Goal: Task Accomplishment & Management: Manage account settings

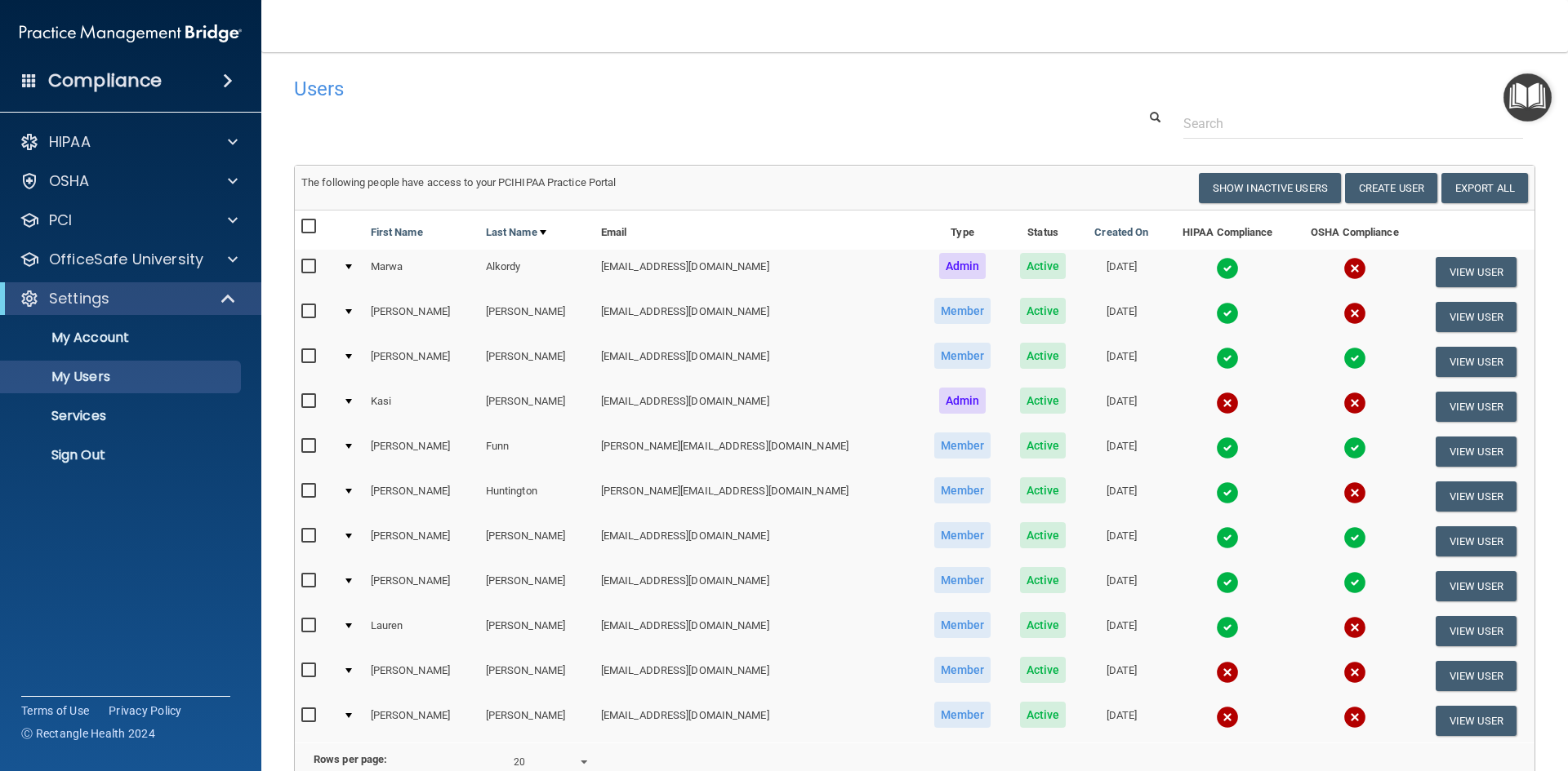
select select "20"
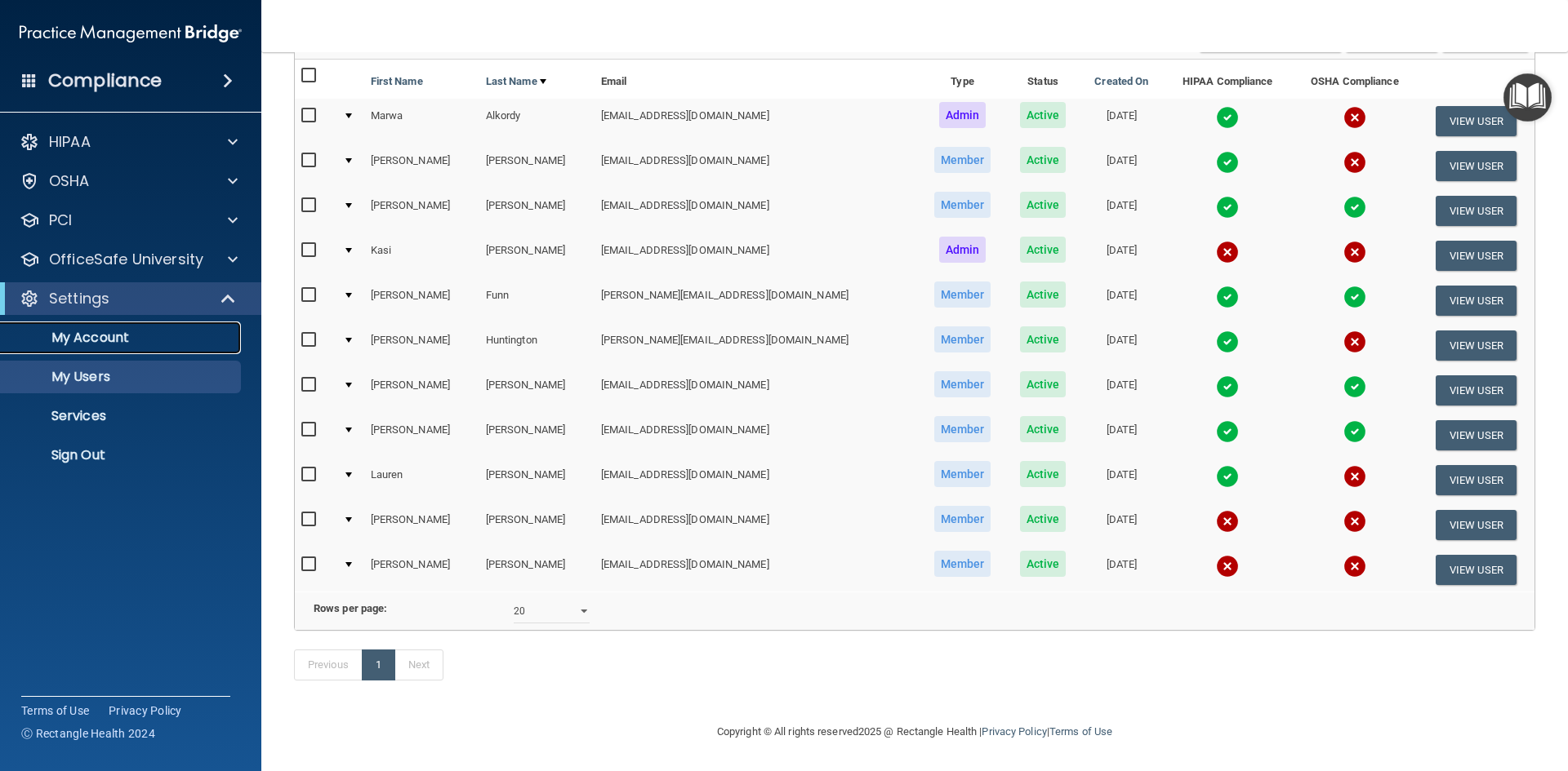
click at [107, 336] on p "My Account" at bounding box center [122, 338] width 223 height 16
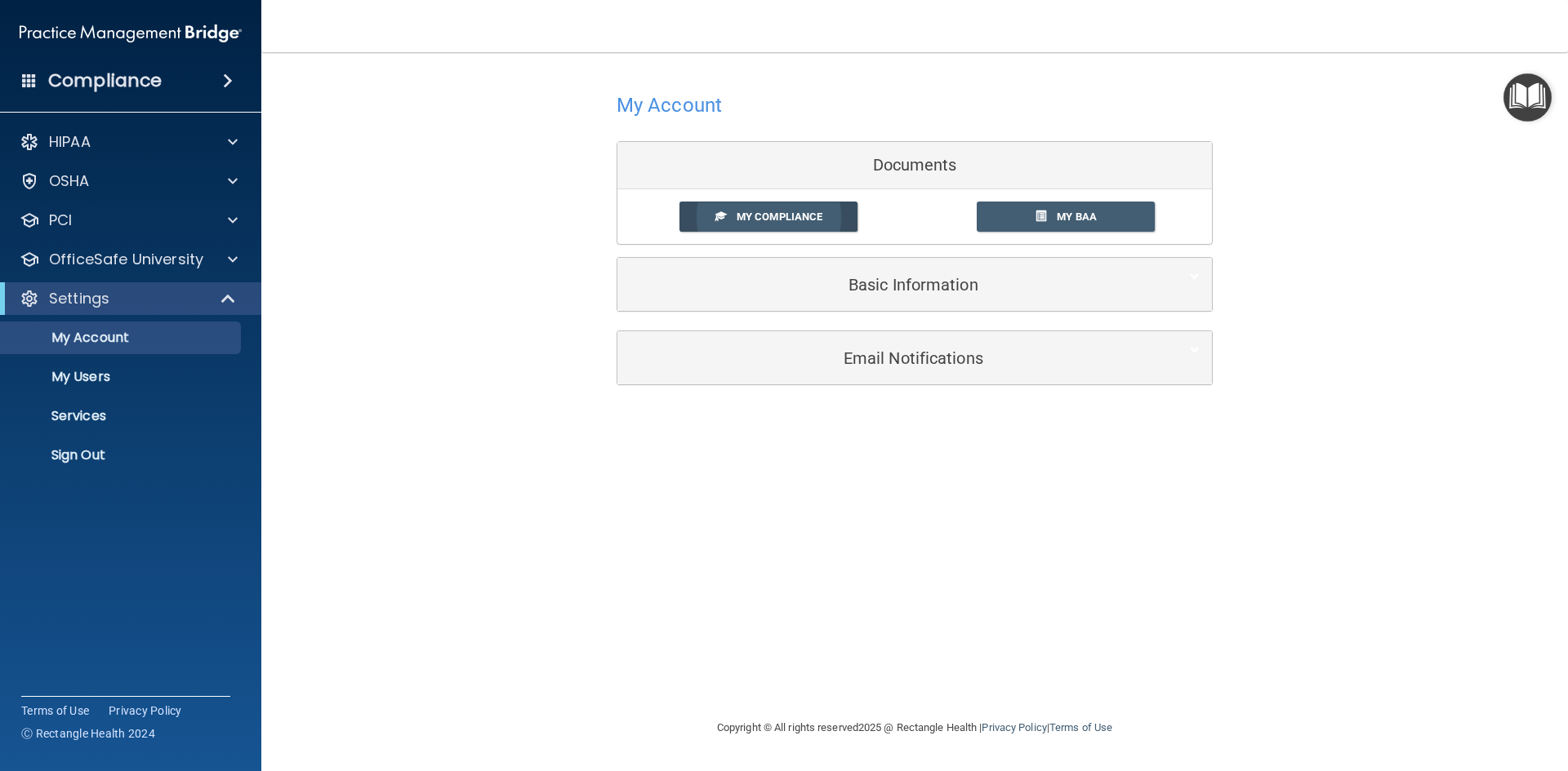
click at [737, 212] on span "My Compliance" at bounding box center [779, 216] width 86 height 12
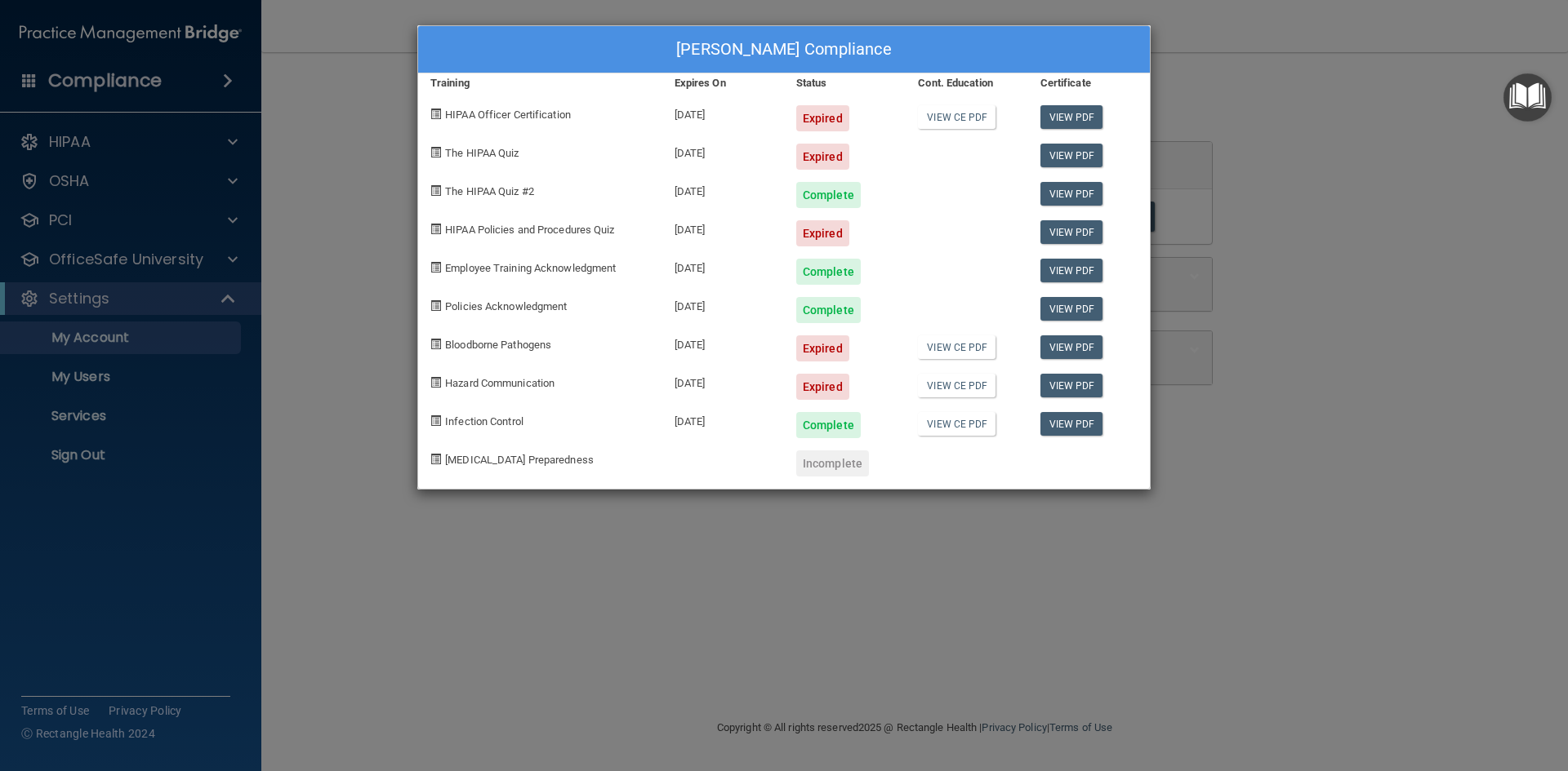
click at [517, 113] on span "HIPAA Officer Certification" at bounding box center [507, 115] width 126 height 12
click at [141, 141] on div "Kasi Franck's Compliance Training Expires On Status Cont. Education Certificate…" at bounding box center [784, 385] width 1568 height 771
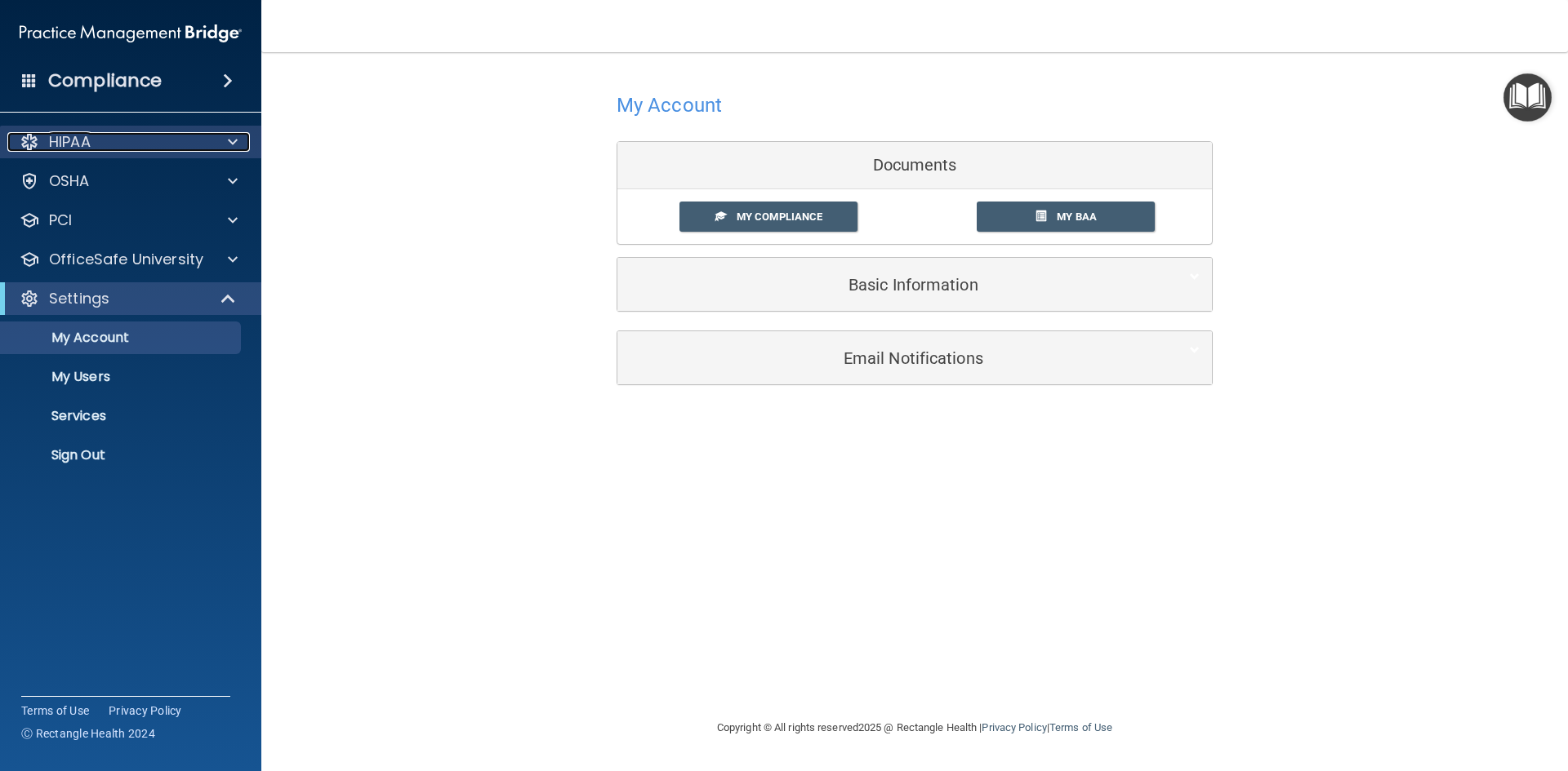
click at [230, 137] on span at bounding box center [232, 142] width 10 height 20
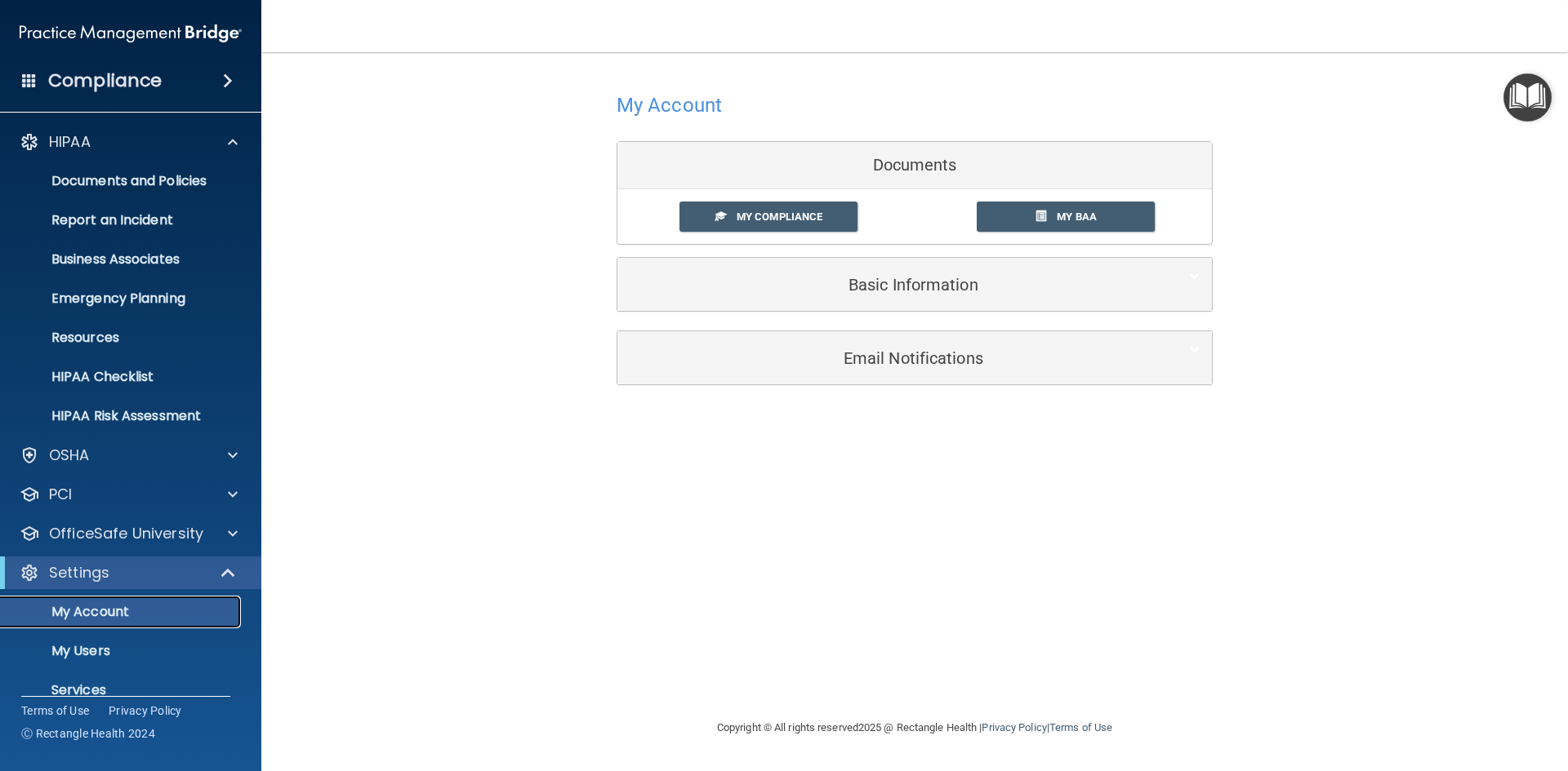
click at [159, 617] on p "My Account" at bounding box center [122, 612] width 223 height 16
click at [70, 611] on p "My Account" at bounding box center [122, 612] width 223 height 16
click at [223, 573] on span at bounding box center [230, 573] width 14 height 20
click at [225, 569] on div at bounding box center [228, 573] width 40 height 20
click at [234, 142] on span at bounding box center [232, 142] width 10 height 20
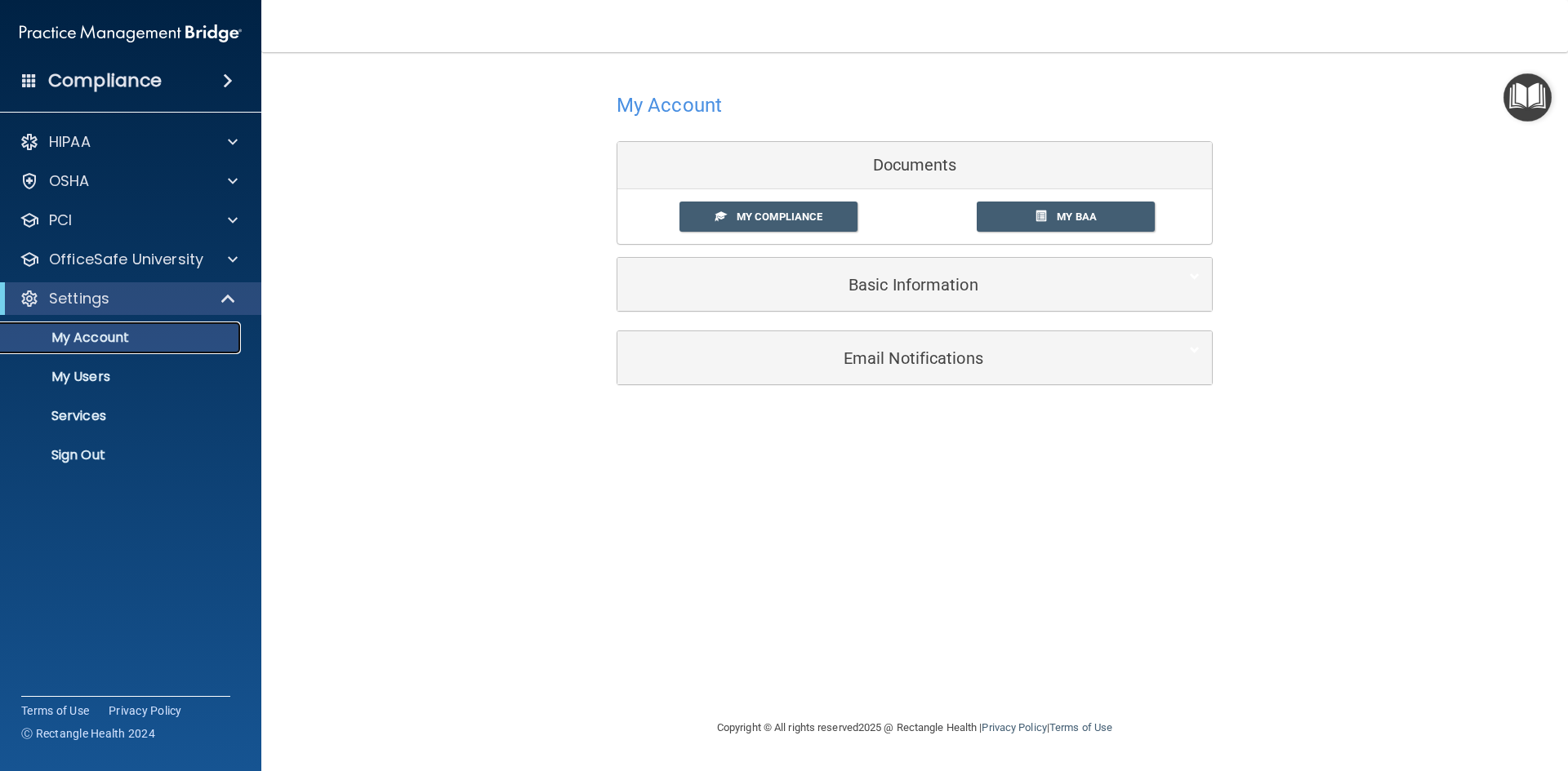
click at [92, 338] on p "My Account" at bounding box center [122, 338] width 223 height 16
click at [821, 207] on link "My Compliance" at bounding box center [769, 217] width 179 height 31
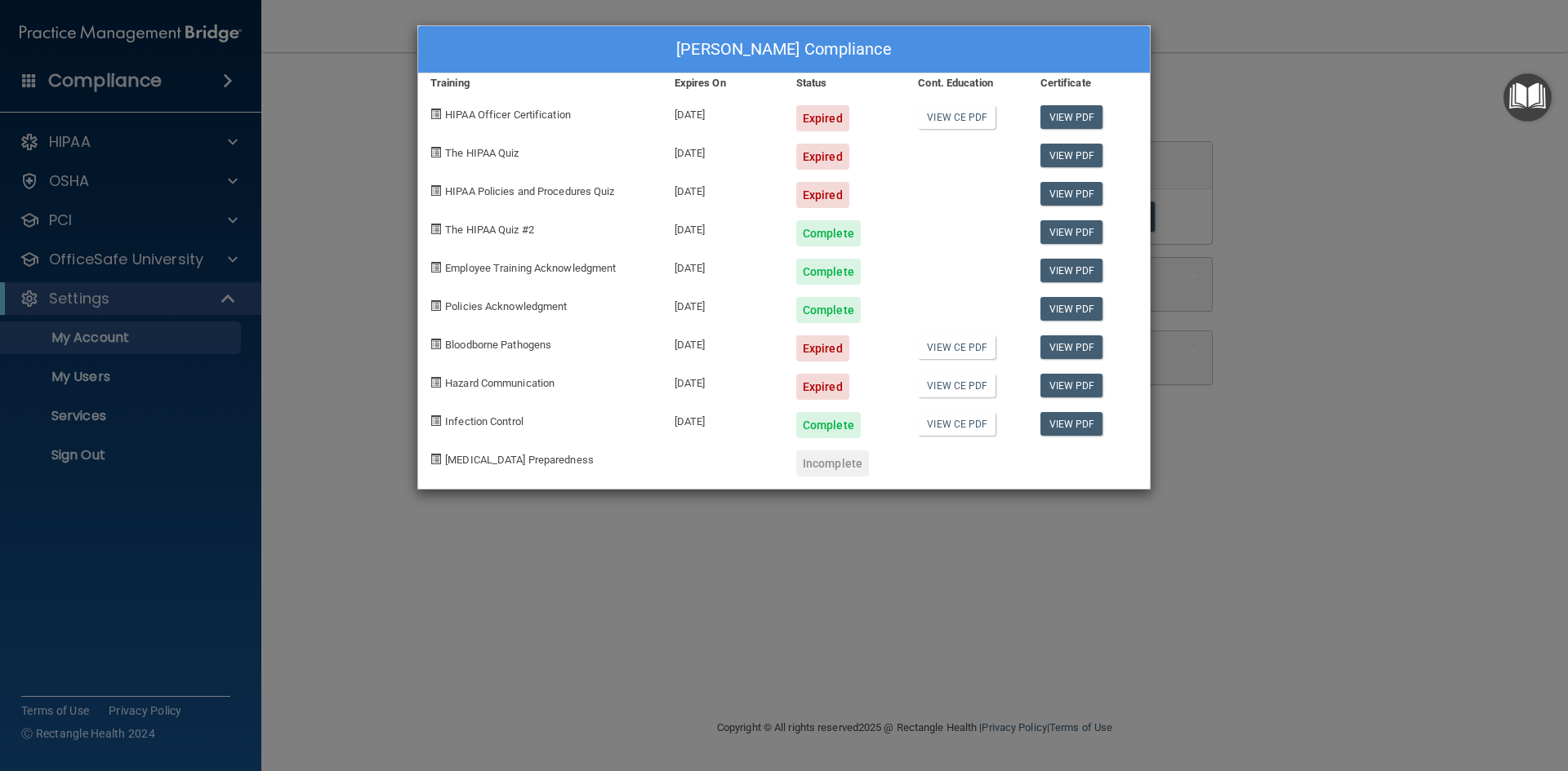
click at [487, 115] on span "HIPAA Officer Certification" at bounding box center [507, 115] width 126 height 12
click at [990, 115] on link "View CE PDF" at bounding box center [956, 117] width 77 height 24
click at [1063, 120] on link "View PDF" at bounding box center [1072, 117] width 63 height 24
click at [234, 136] on div "Kasi Franck's Compliance Training Expires On Status Cont. Education Certificate…" at bounding box center [784, 385] width 1568 height 771
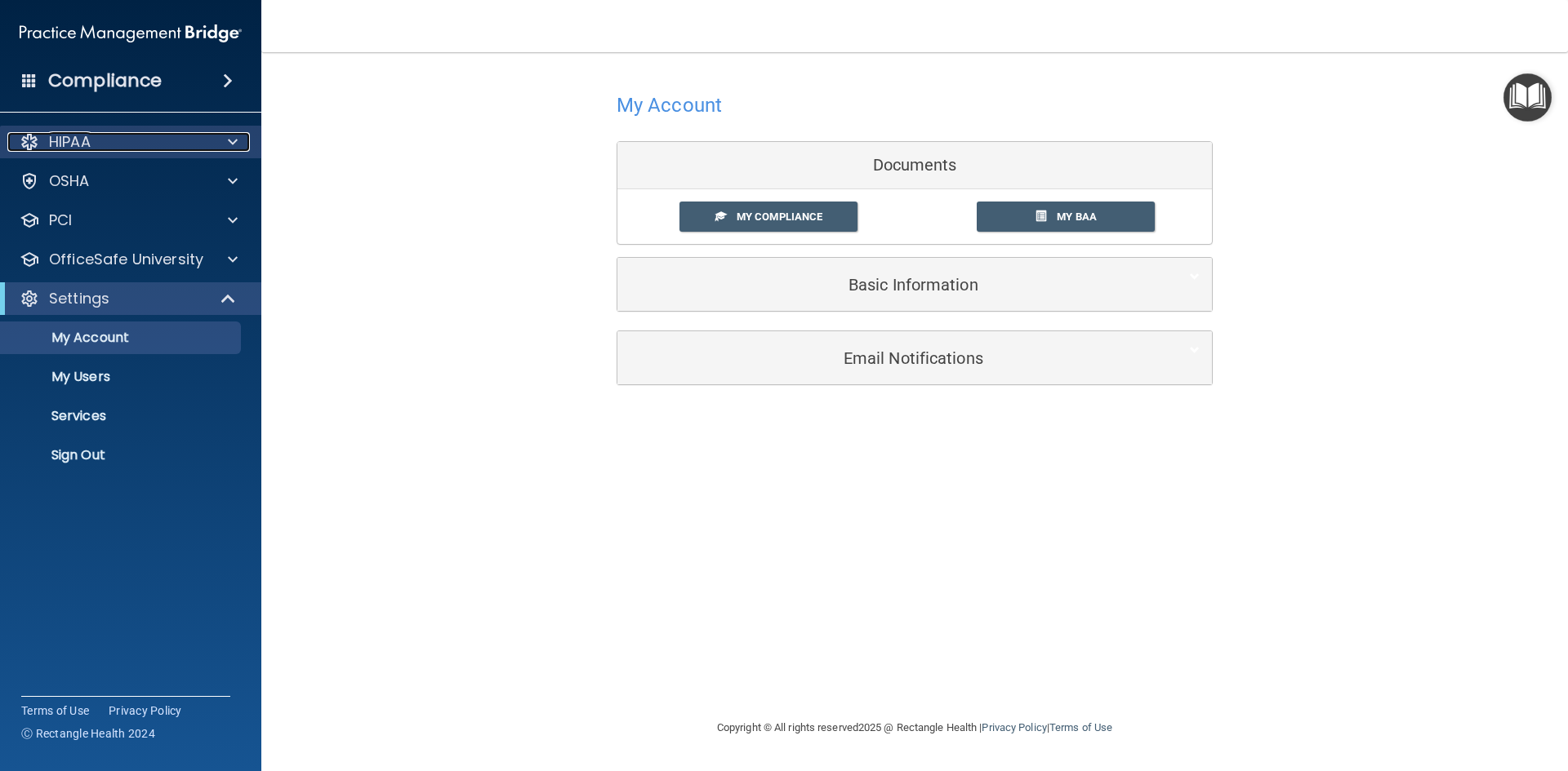
click at [232, 141] on span at bounding box center [232, 142] width 10 height 20
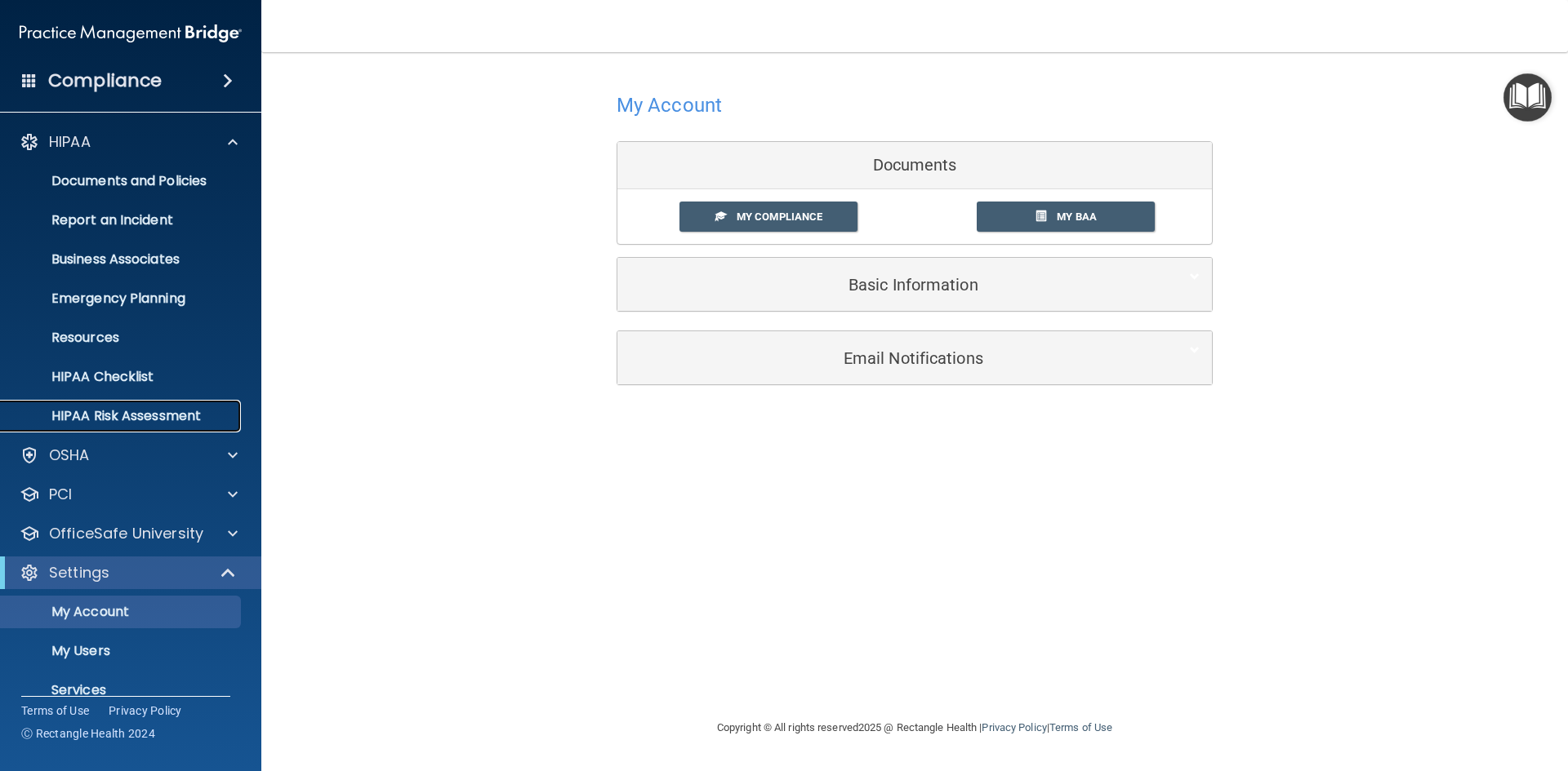
click at [103, 416] on p "HIPAA Risk Assessment" at bounding box center [122, 416] width 223 height 16
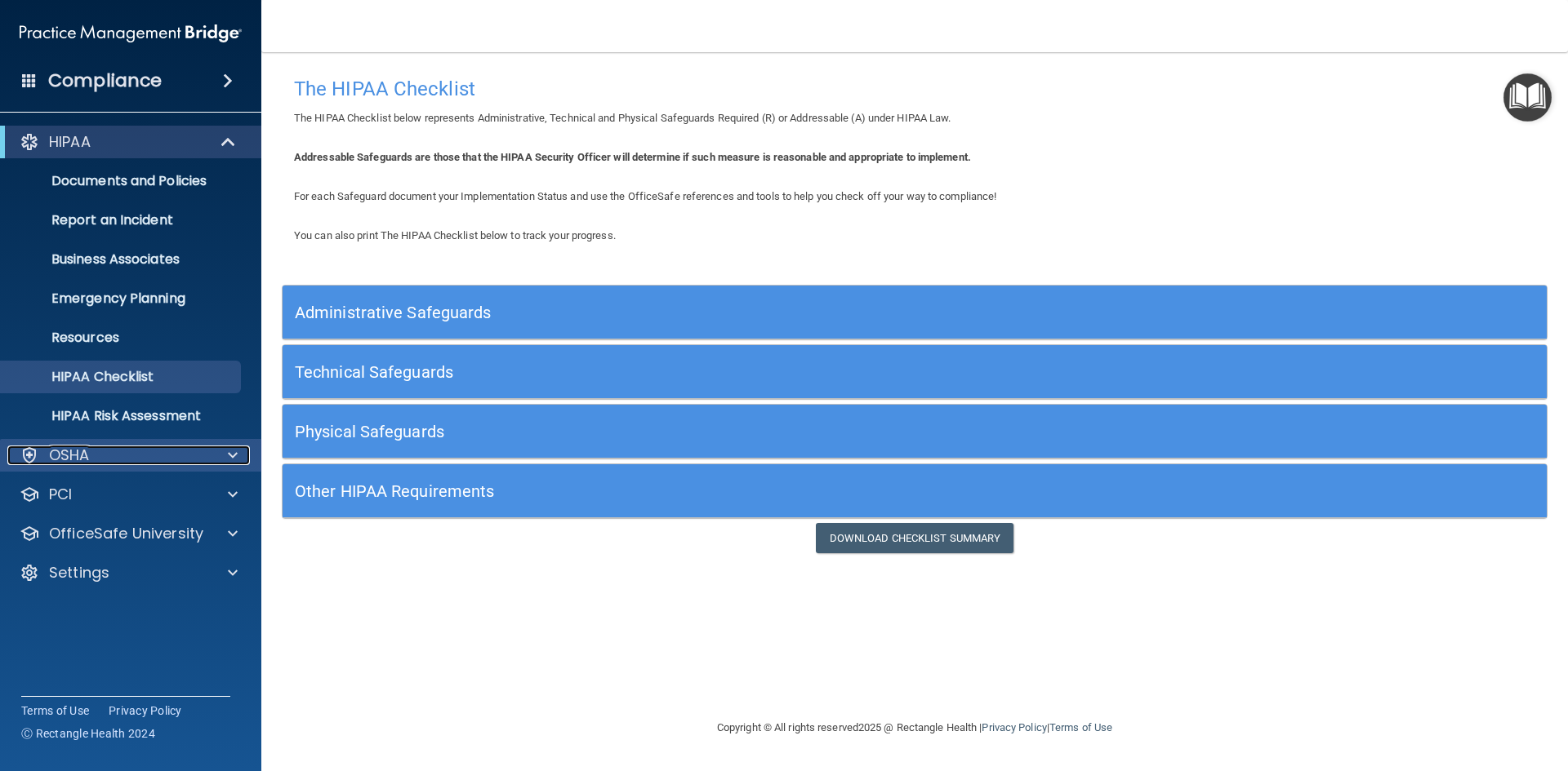
click at [227, 455] on span at bounding box center [232, 455] width 10 height 20
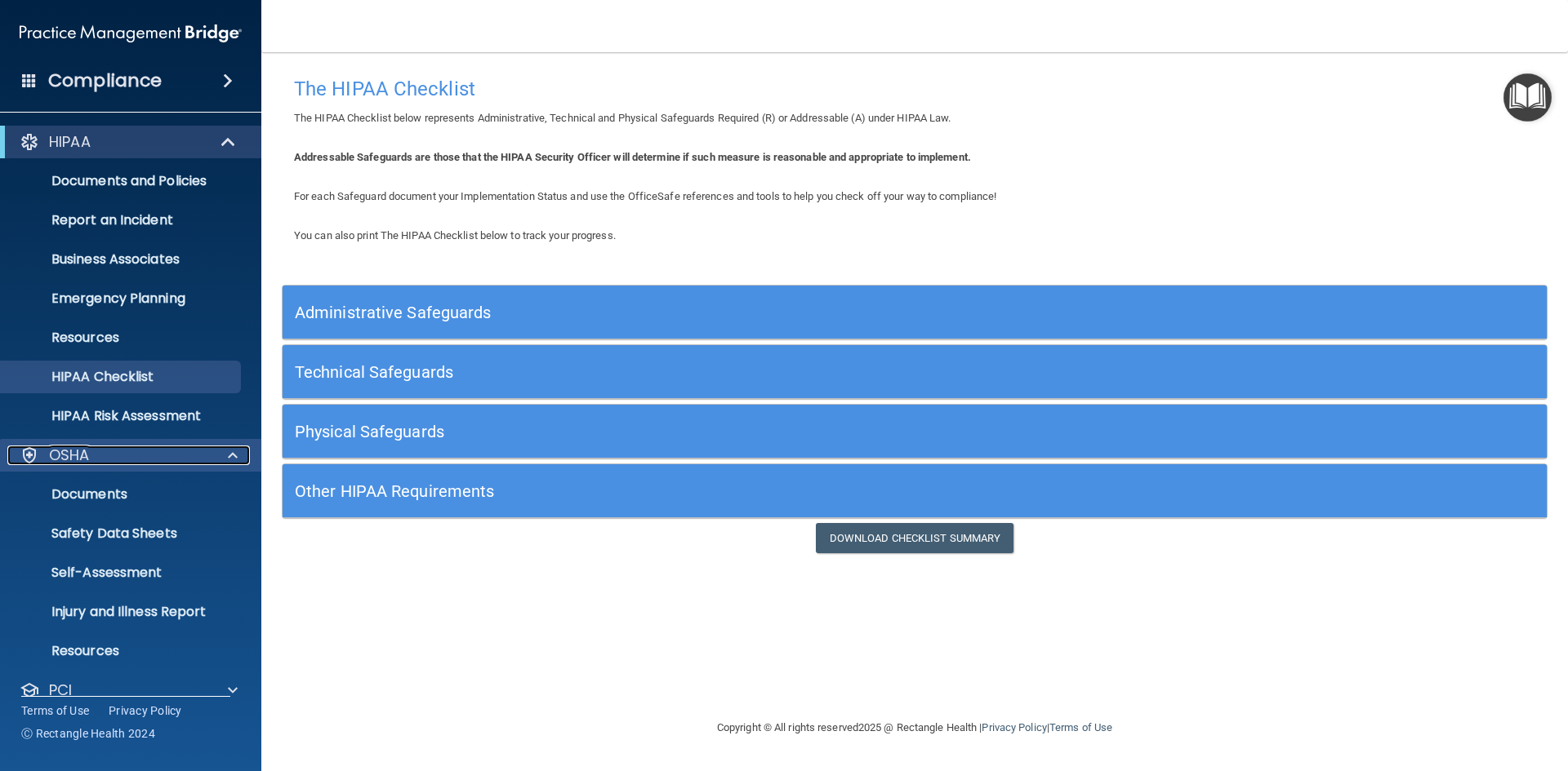
click at [227, 454] on span at bounding box center [232, 455] width 10 height 20
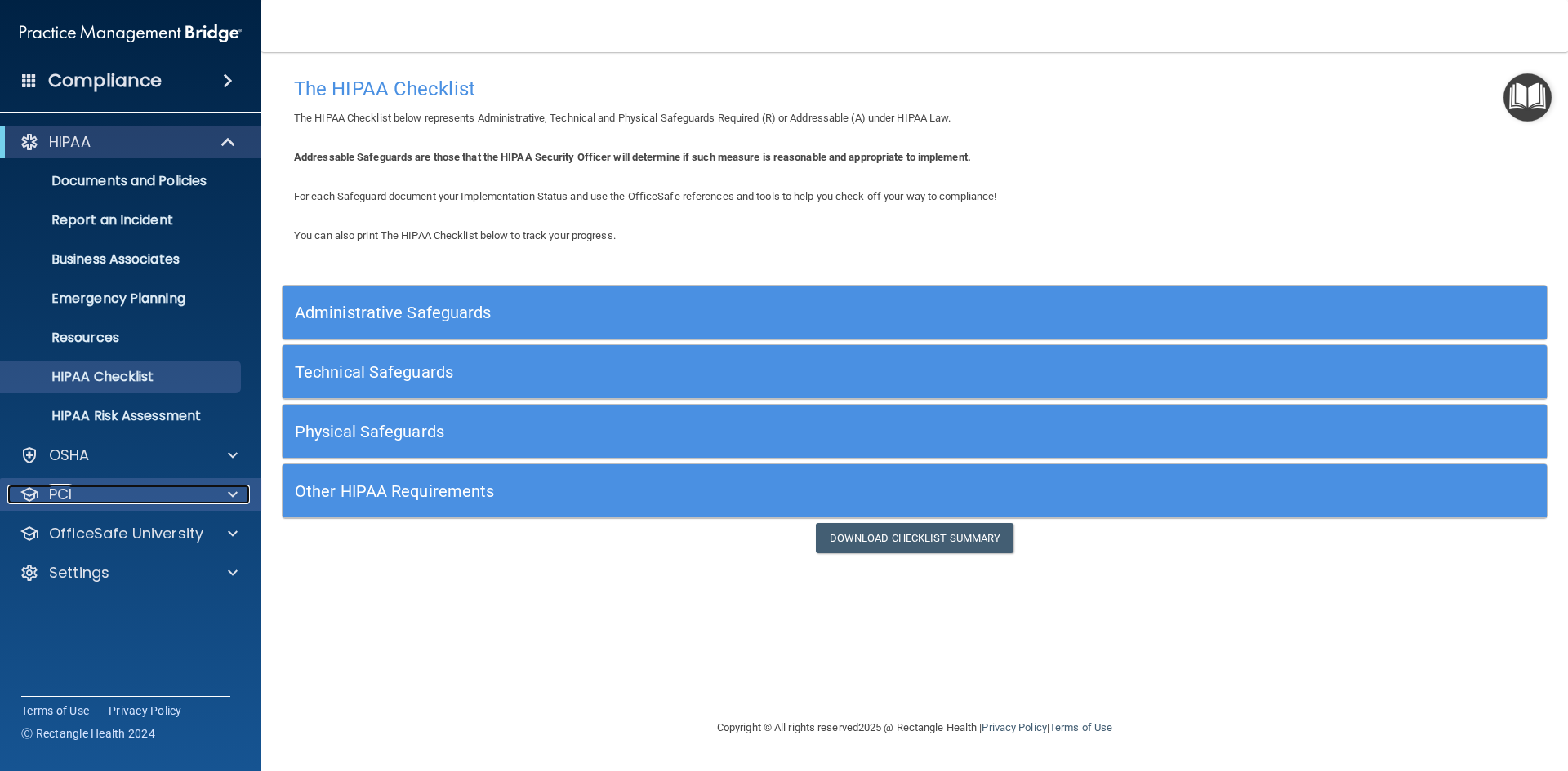
click at [227, 487] on div at bounding box center [230, 494] width 41 height 20
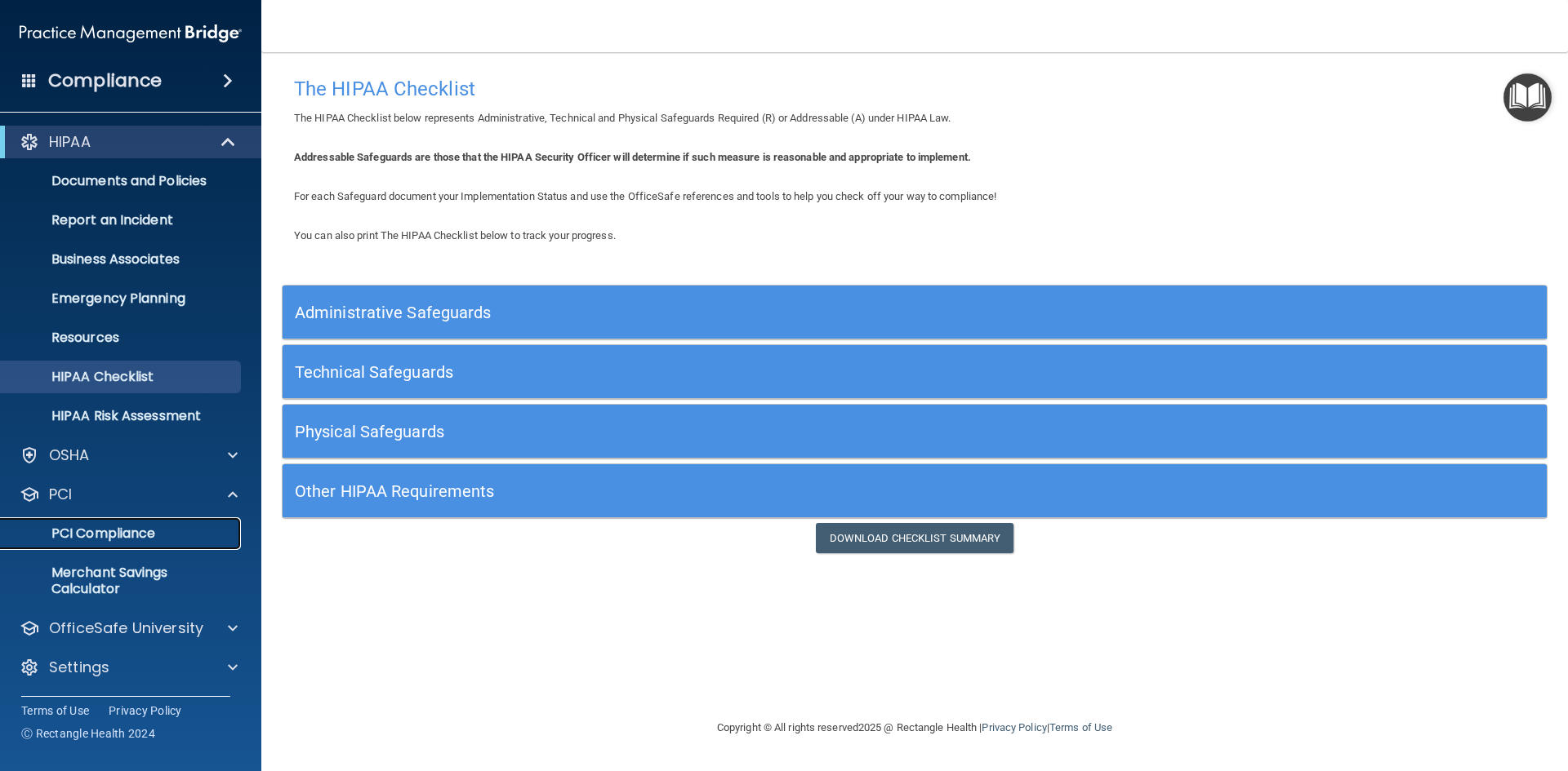
click at [93, 541] on p "PCI Compliance" at bounding box center [122, 534] width 223 height 16
click at [235, 489] on span at bounding box center [232, 494] width 10 height 20
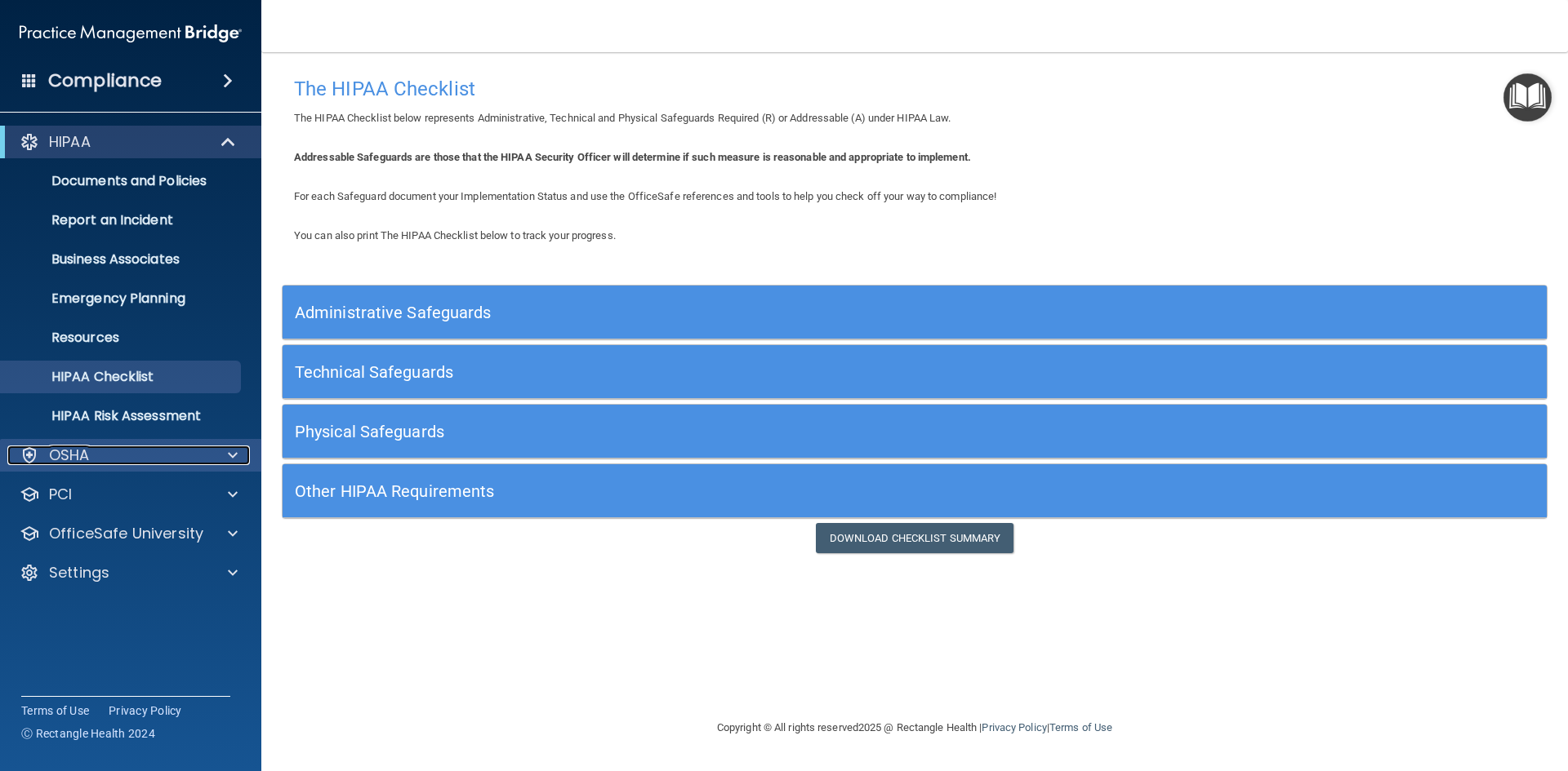
click at [234, 456] on span at bounding box center [232, 455] width 10 height 20
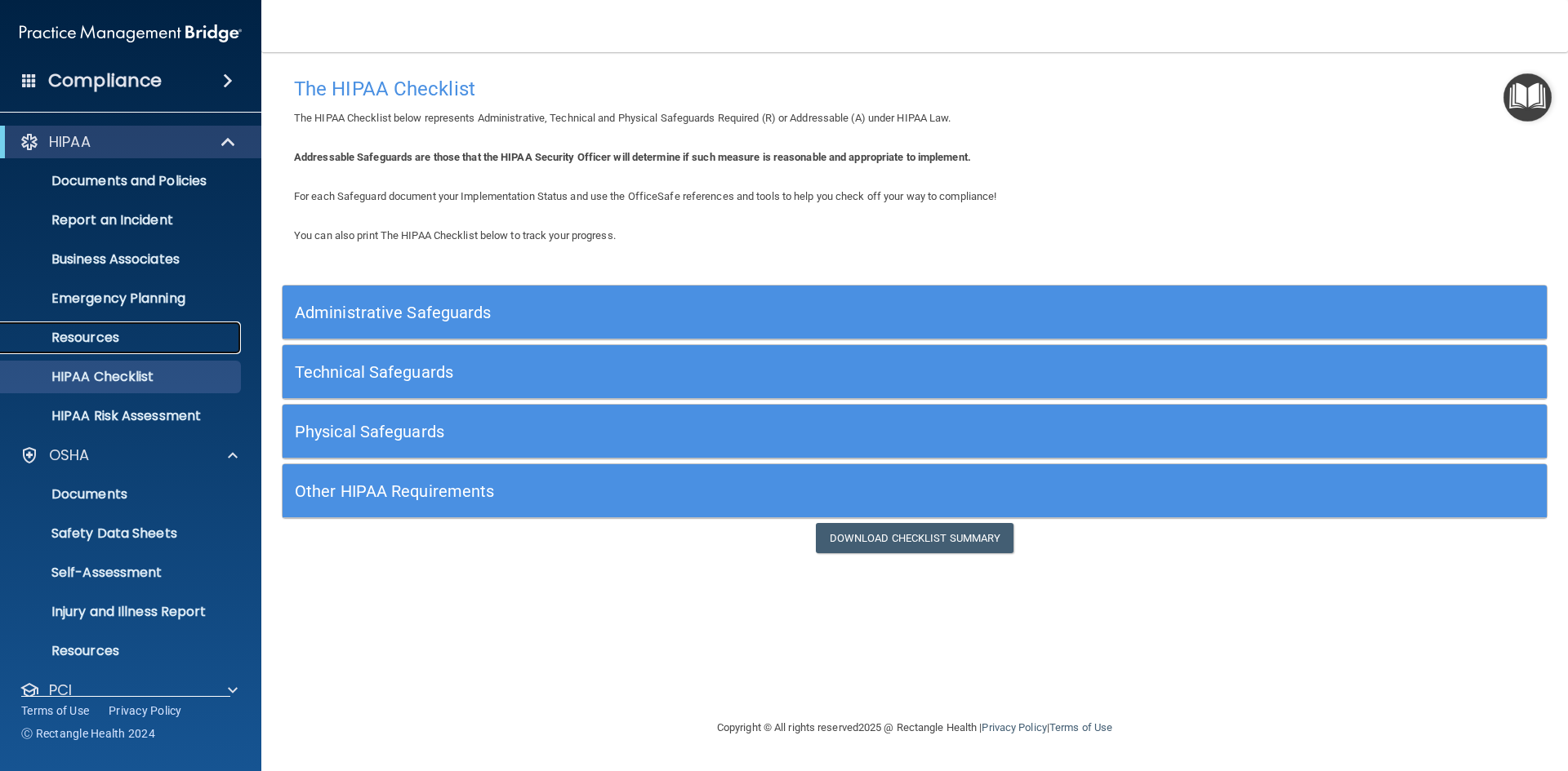
click at [81, 333] on p "Resources" at bounding box center [122, 338] width 223 height 16
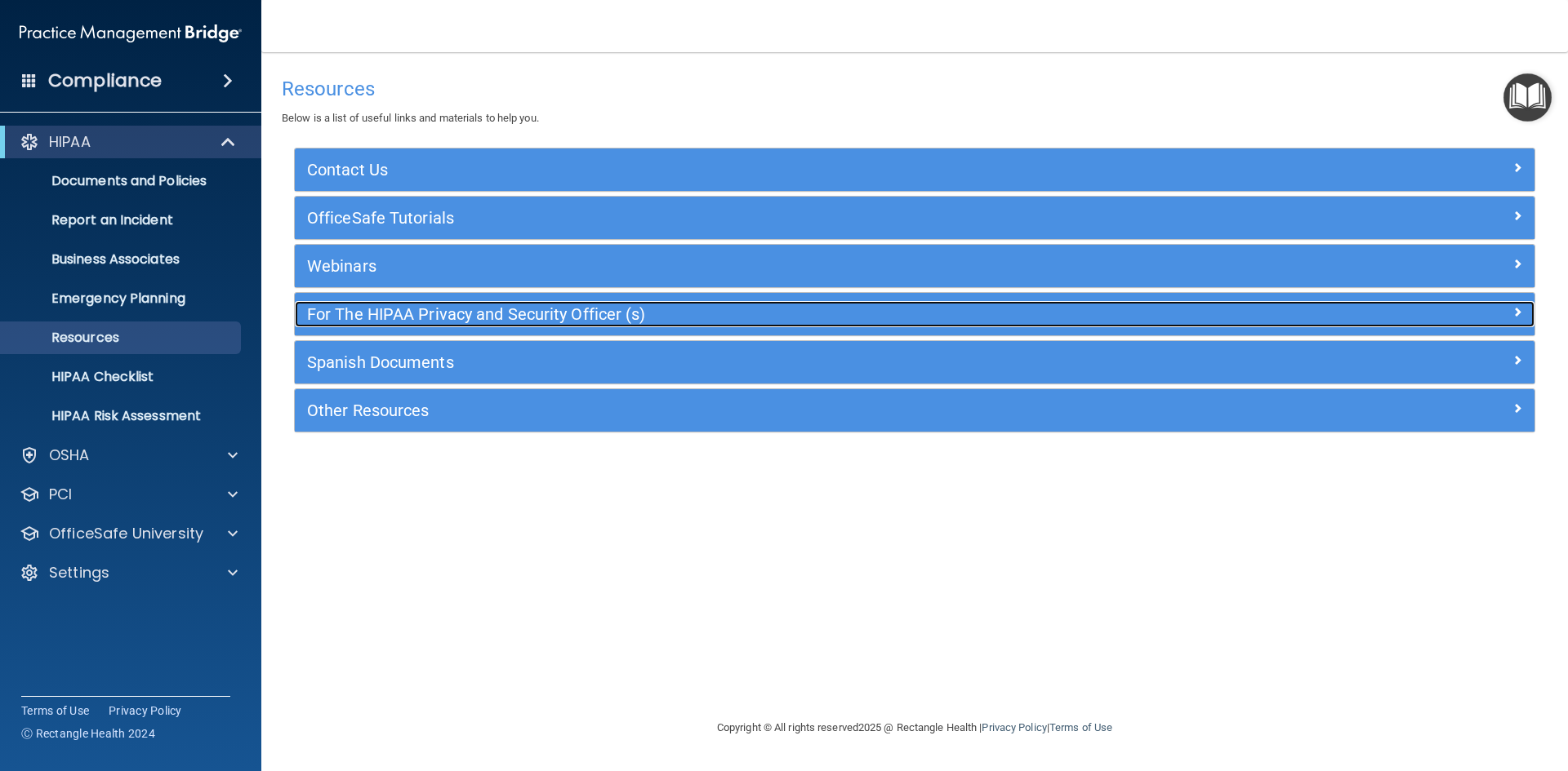
click at [490, 308] on h5 "For The HIPAA Privacy and Security Officer (s)" at bounding box center [759, 314] width 905 height 18
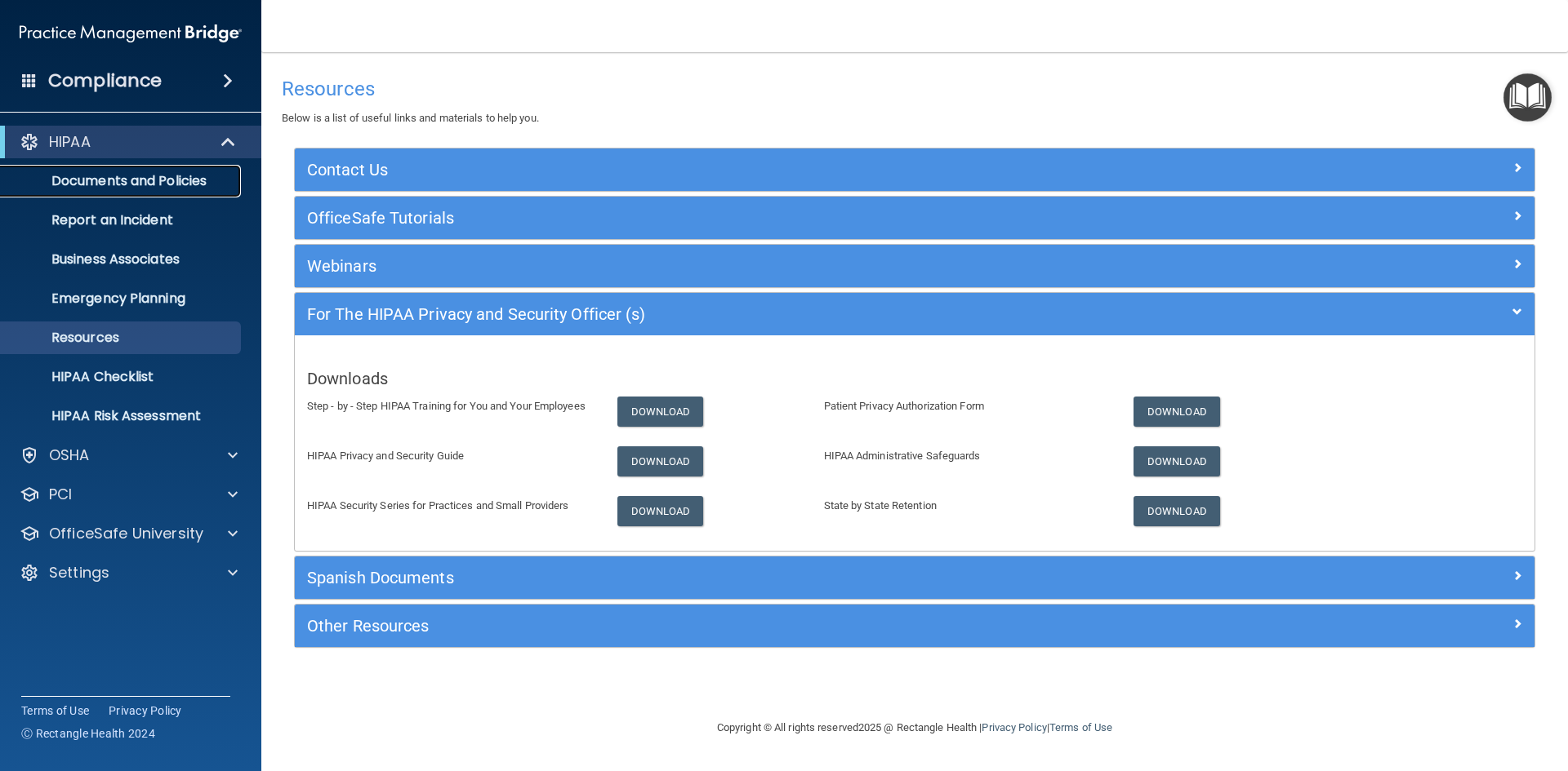
click at [143, 187] on p "Documents and Policies" at bounding box center [122, 181] width 223 height 16
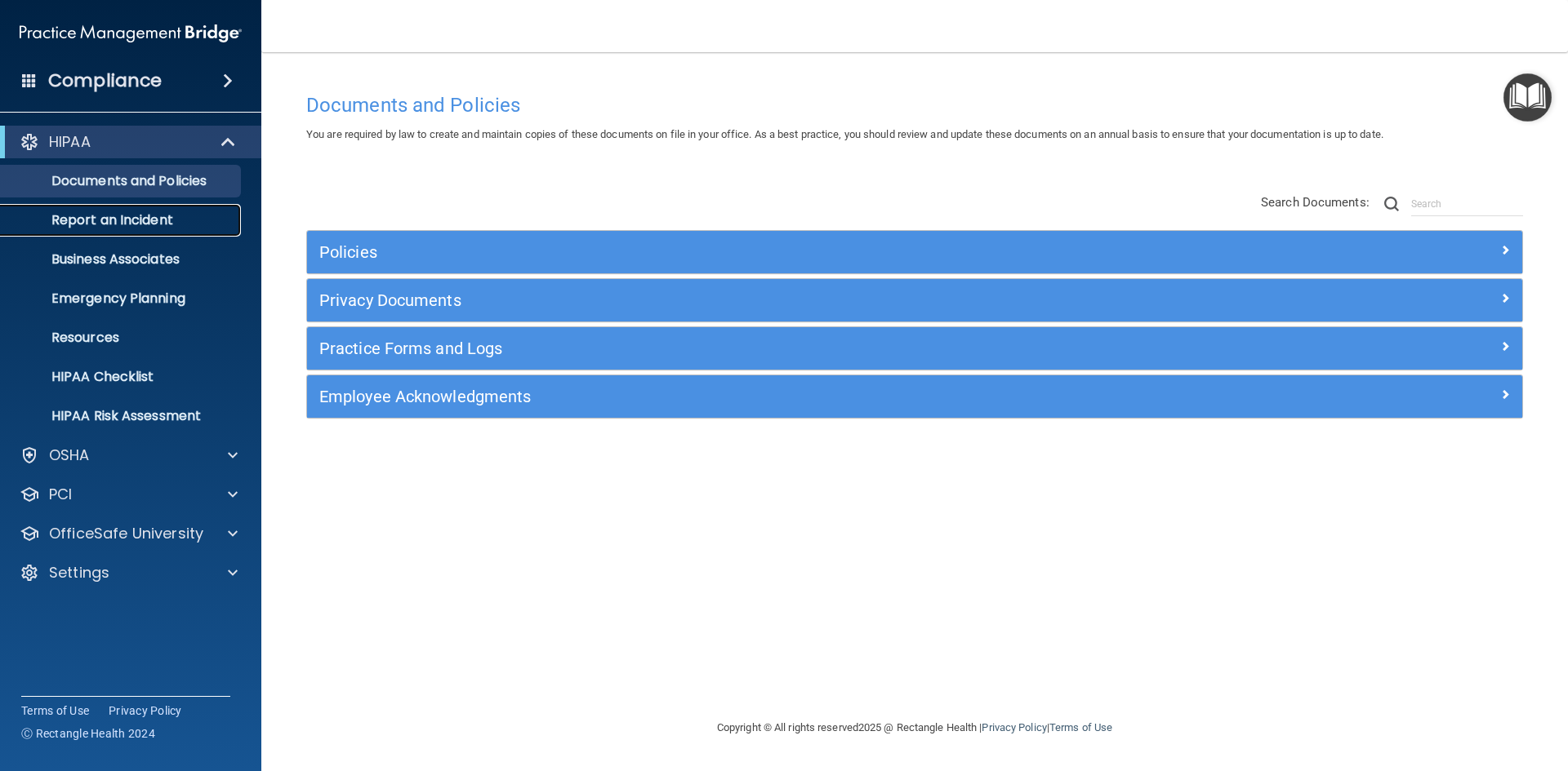
click at [153, 221] on p "Report an Incident" at bounding box center [122, 220] width 223 height 16
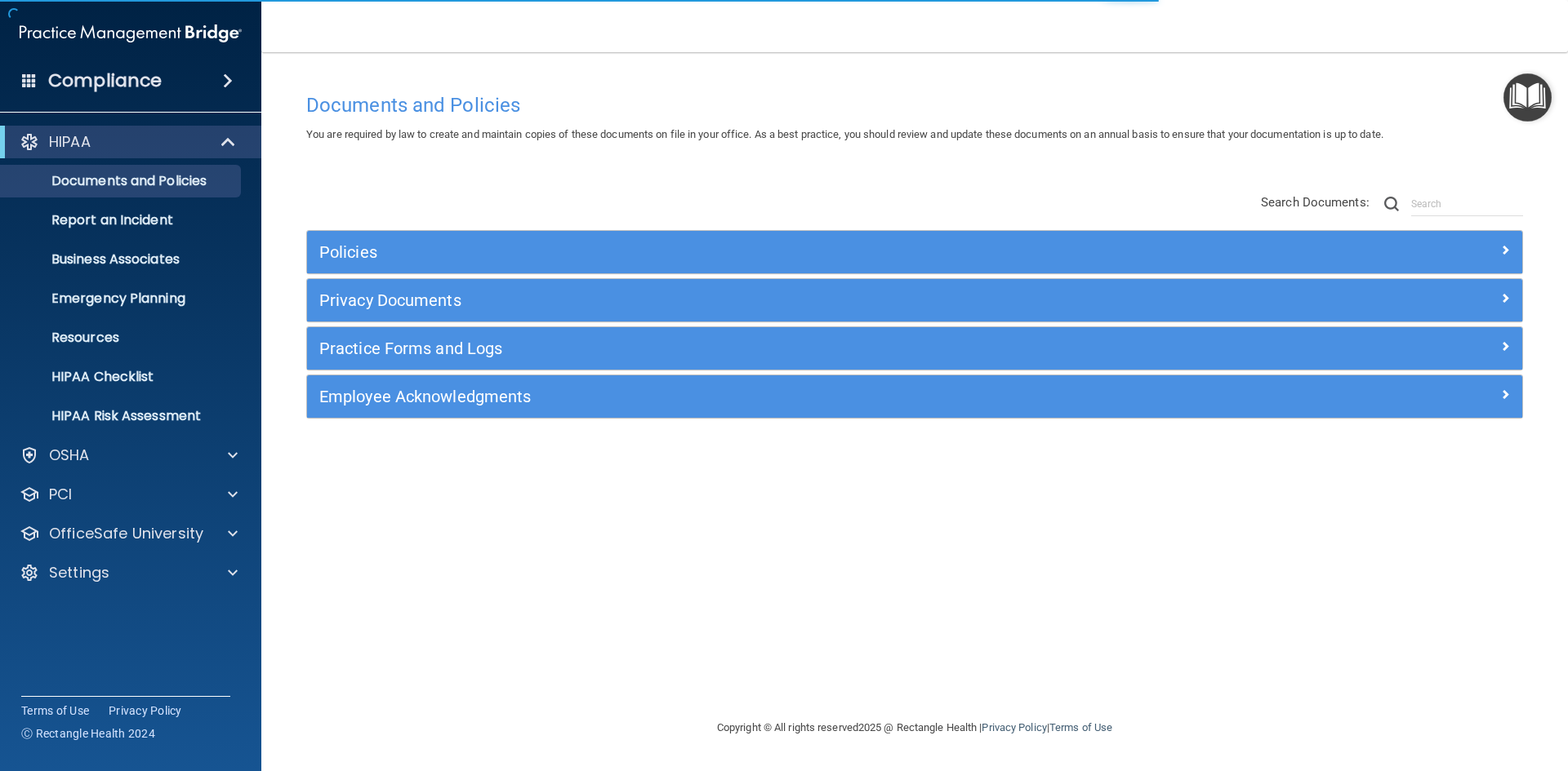
click at [144, 74] on h4 "Compliance" at bounding box center [105, 81] width 114 height 23
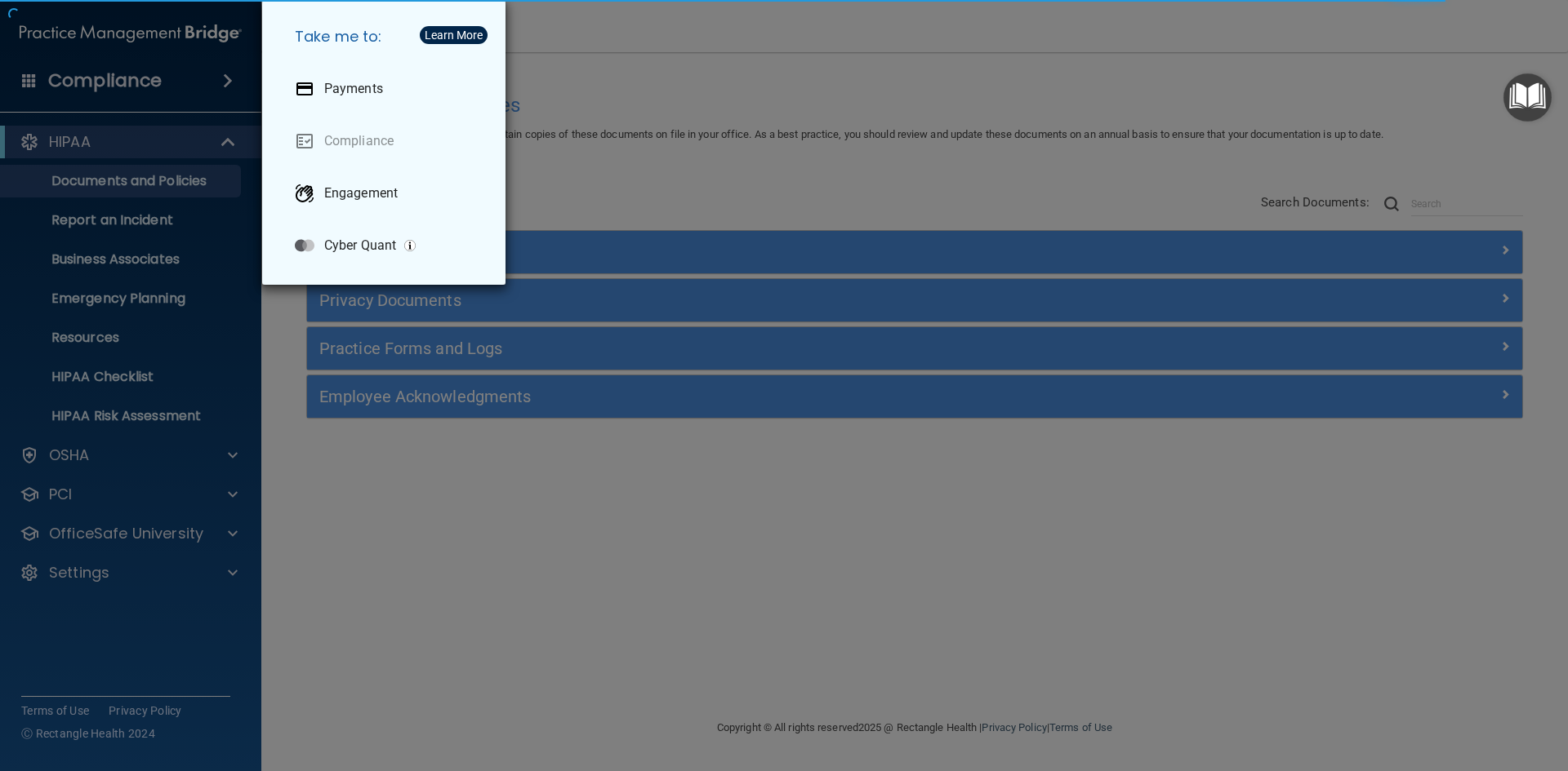
click at [137, 86] on div "Take me to: Payments Compliance Engagement Cyber Quant" at bounding box center [784, 385] width 1568 height 771
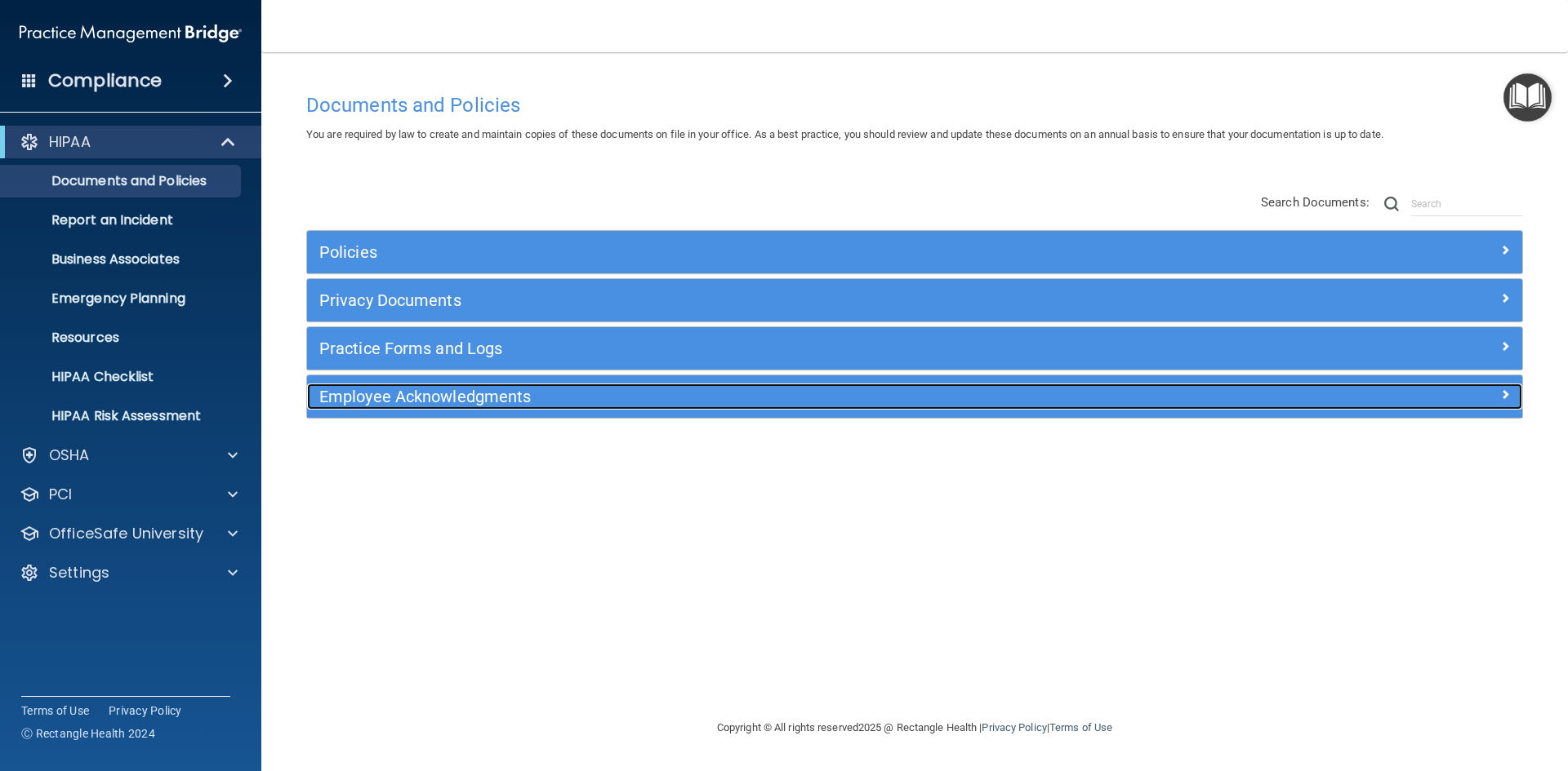
click at [422, 392] on h5 "Employee Acknowledgments" at bounding box center [762, 396] width 887 height 18
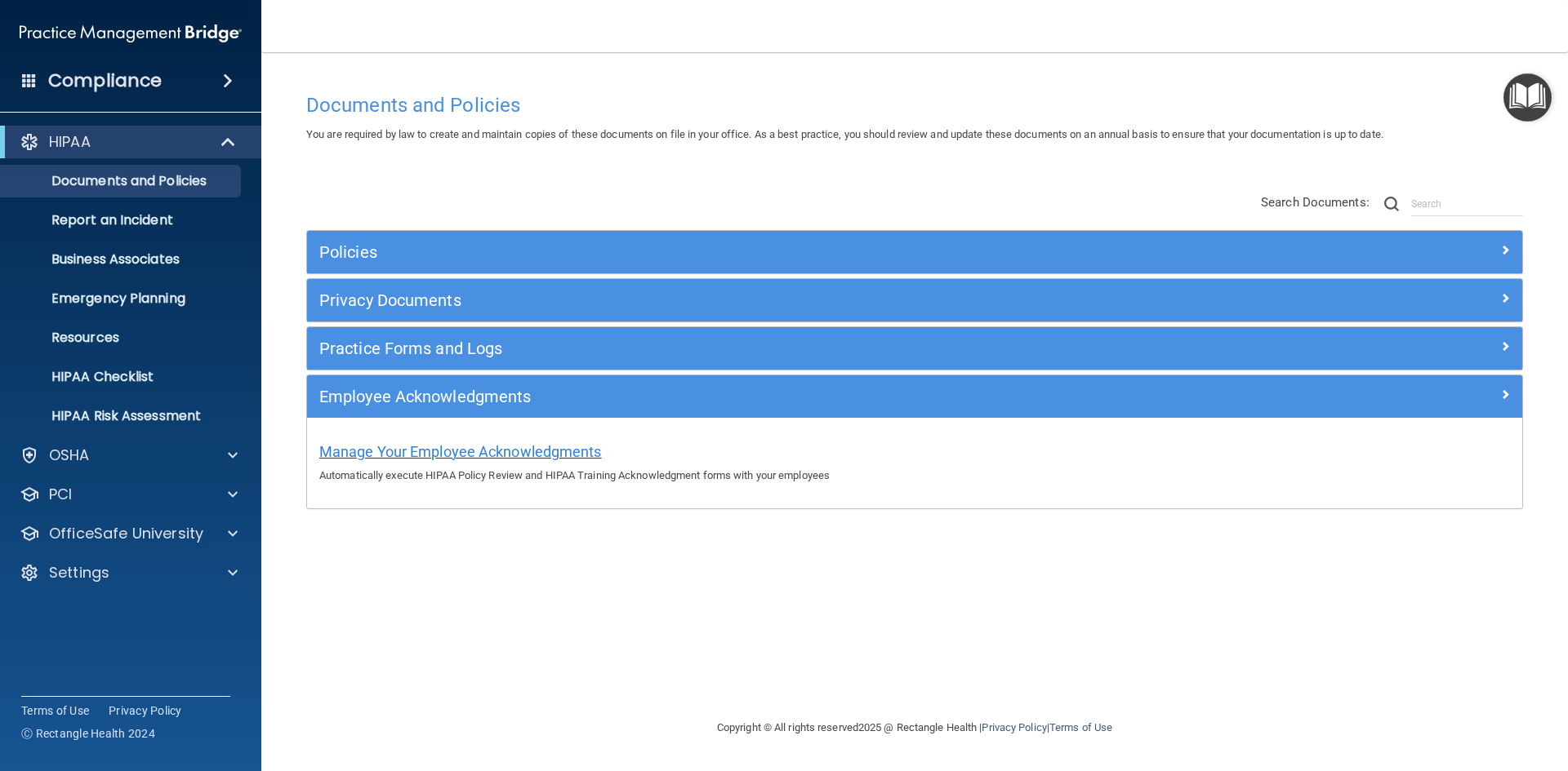
click at [438, 458] on div "Manage Your Employee Acknowledgments Automatically execute HIPAA Policy Review …" at bounding box center [914, 461] width 1190 height 47
click at [440, 453] on span "Manage Your Employee Acknowledgments" at bounding box center [460, 452] width 283 height 17
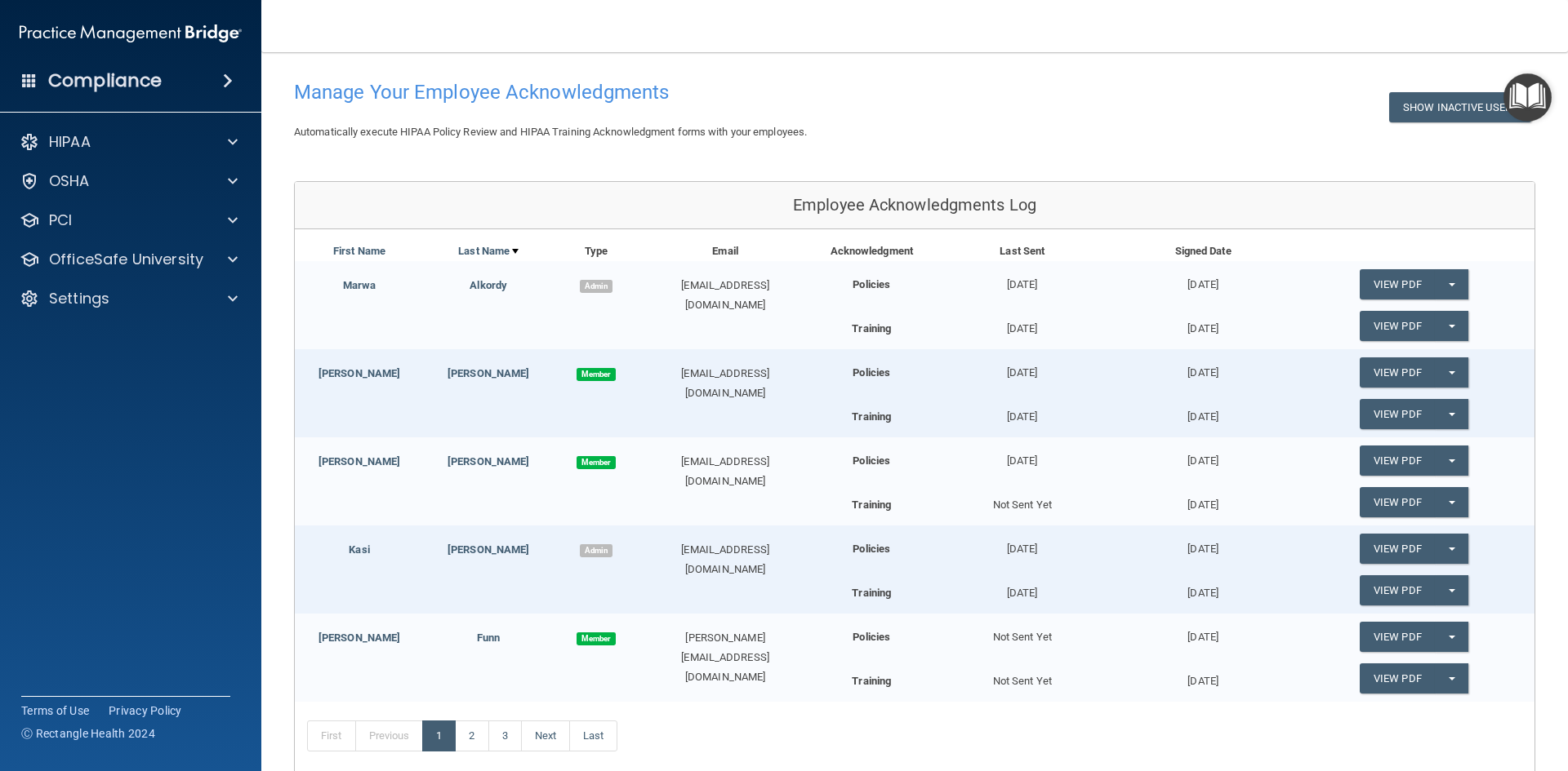
scroll to position [227, 0]
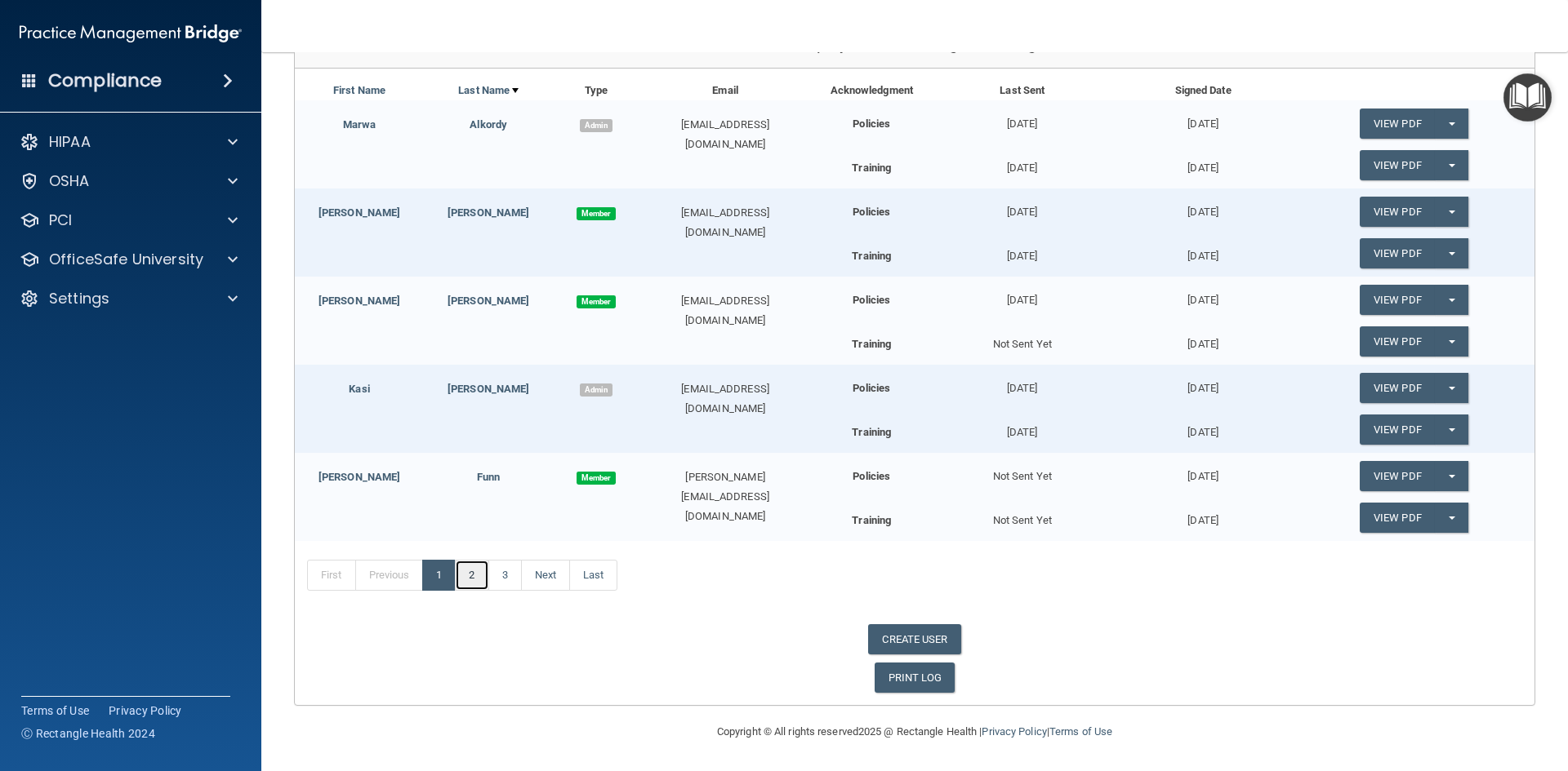
click at [478, 578] on link "2" at bounding box center [471, 575] width 33 height 31
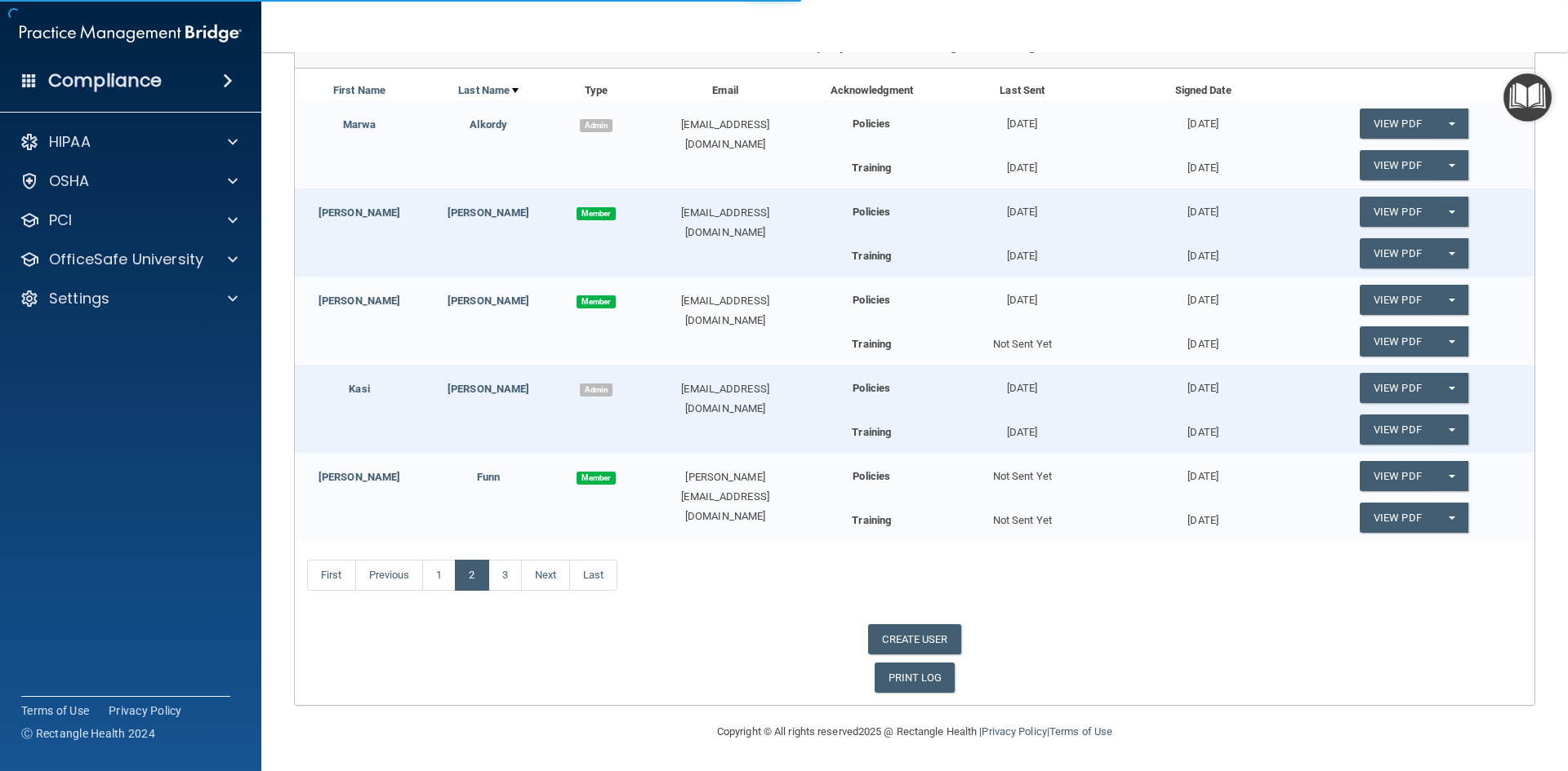
scroll to position [51, 0]
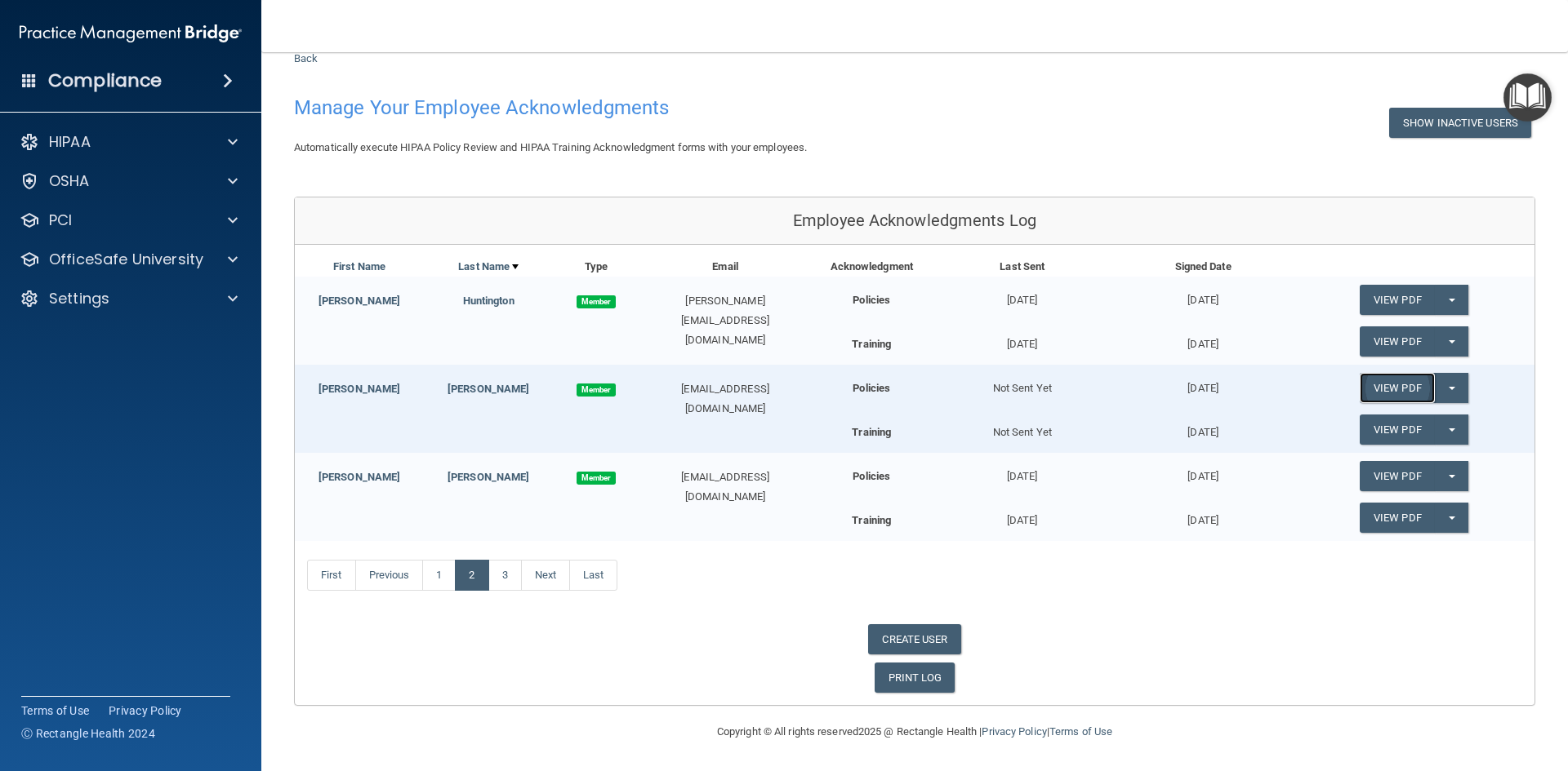
click at [1391, 383] on link "View PDF" at bounding box center [1397, 388] width 76 height 31
click at [1016, 431] on div "Not Sent Yet" at bounding box center [1022, 428] width 181 height 28
click at [335, 573] on link "First" at bounding box center [332, 575] width 49 height 31
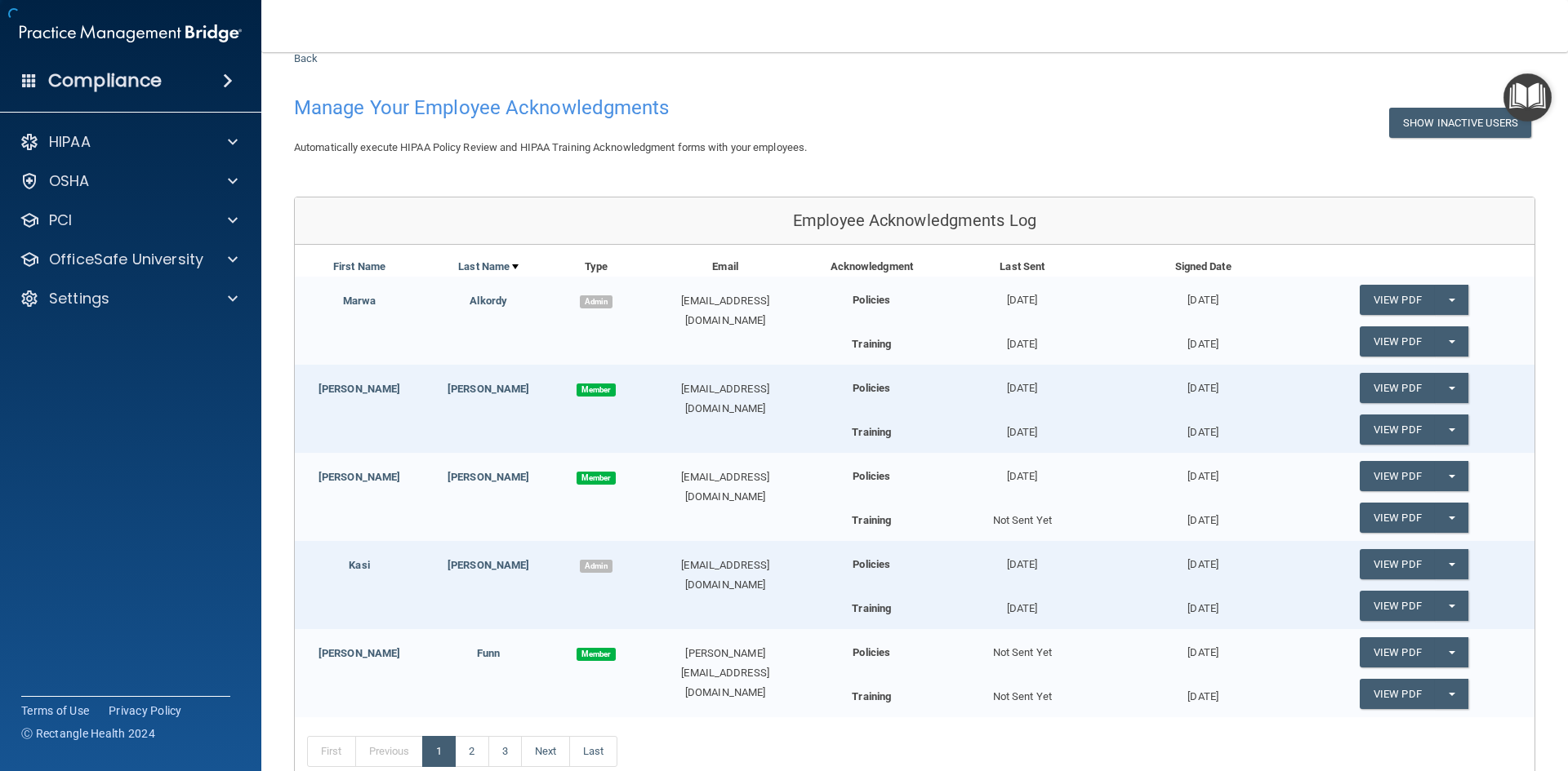
scroll to position [227, 0]
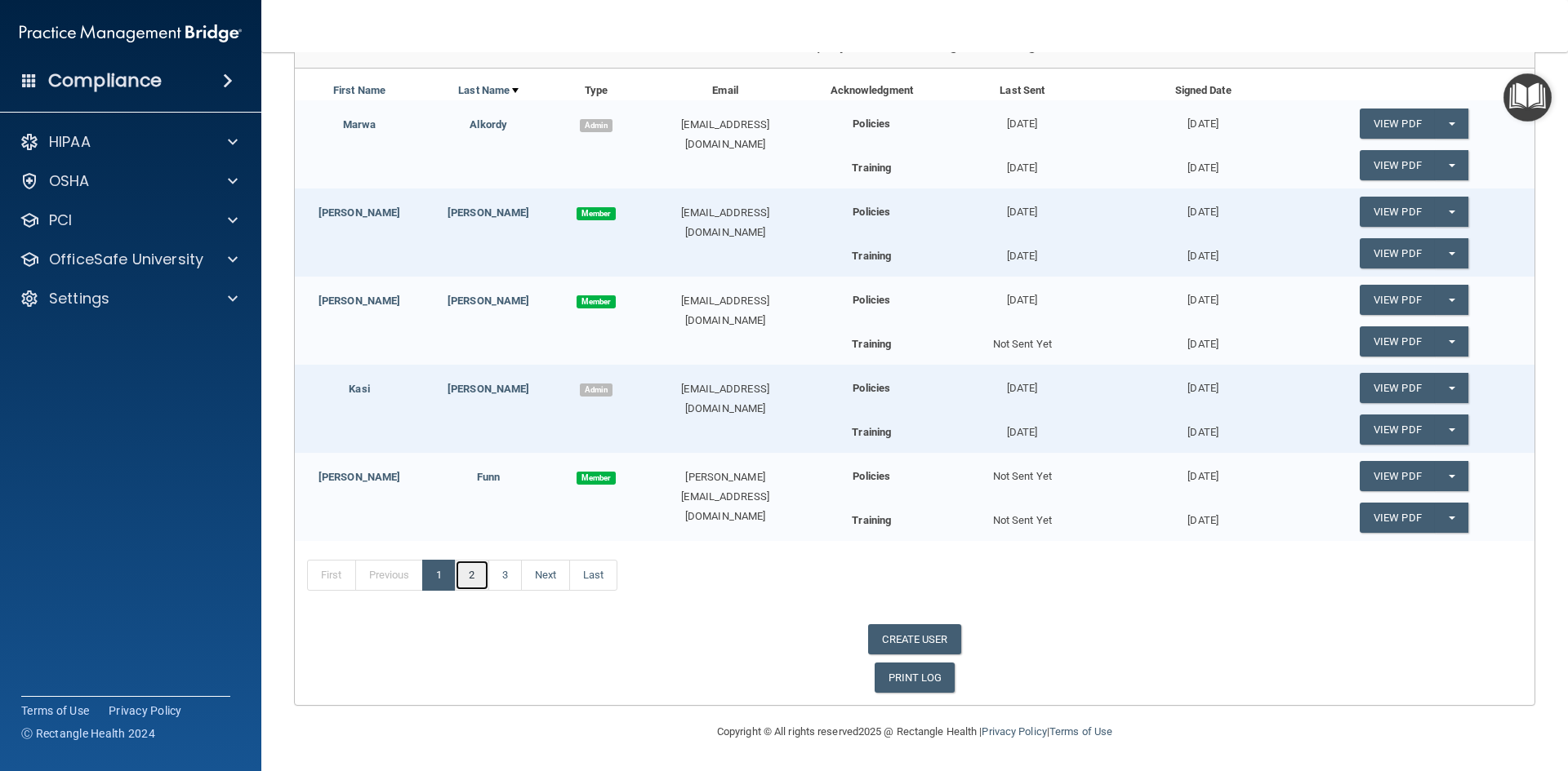
click at [468, 572] on link "2" at bounding box center [471, 575] width 33 height 31
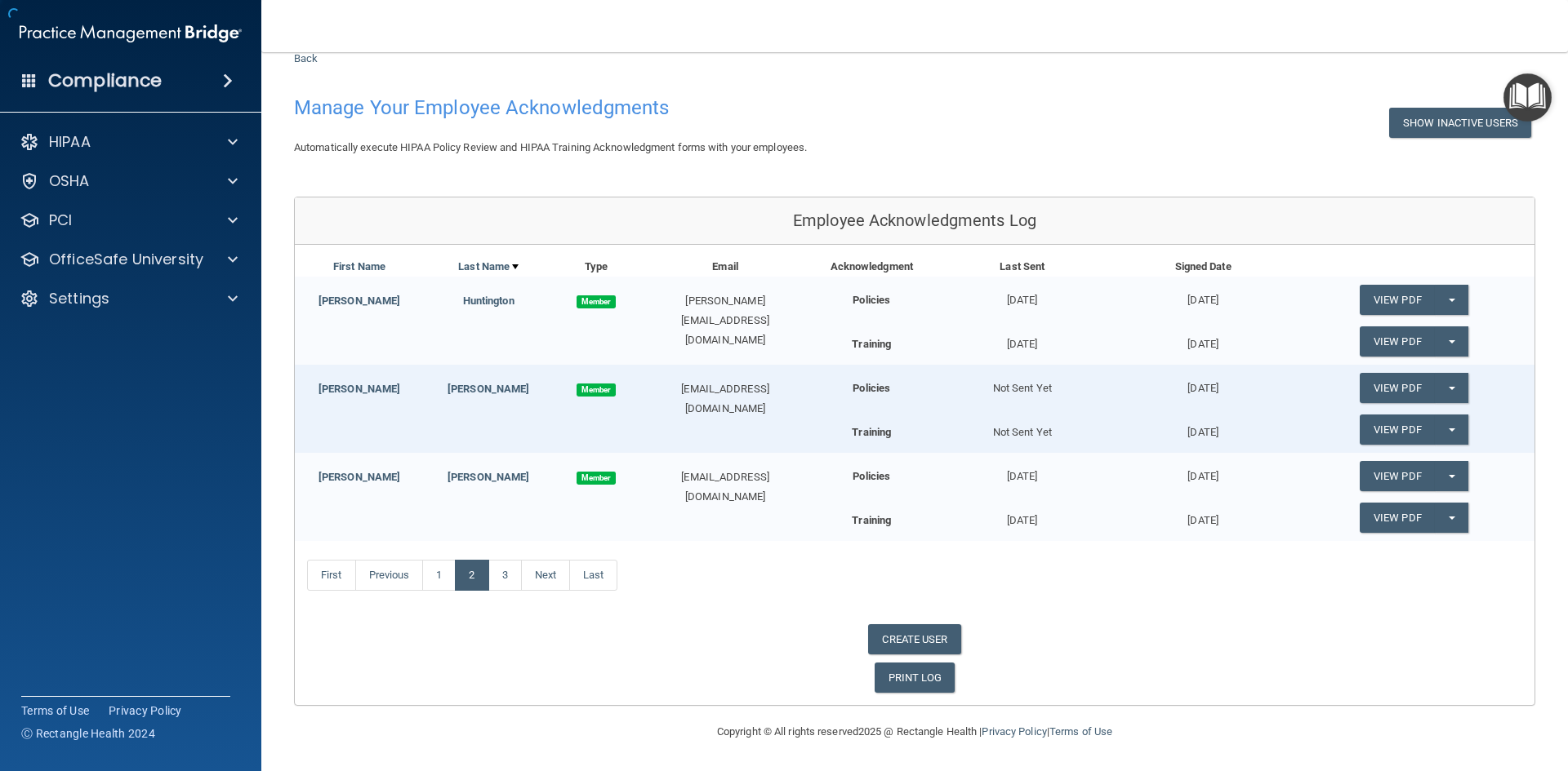
scroll to position [51, 0]
drag, startPoint x: 401, startPoint y: 151, endPoint x: 414, endPoint y: 132, distance: 23.0
click at [402, 147] on span "Automatically execute HIPAA Policy Review and HIPAA Training Acknowledgment for…" at bounding box center [550, 147] width 512 height 12
click at [427, 116] on h4 "Manage Your Employee Acknowledgments" at bounding box center [650, 108] width 714 height 21
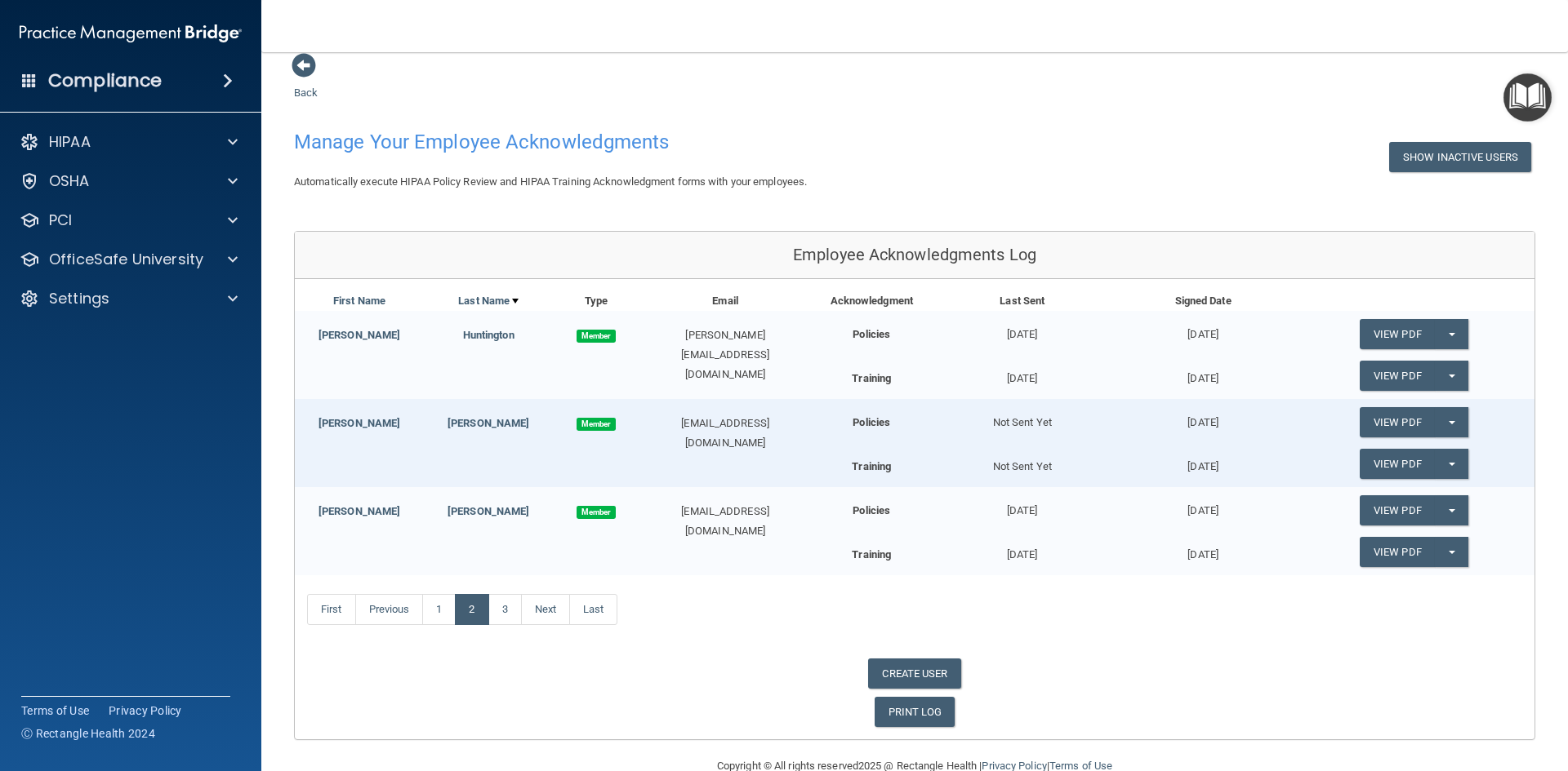
scroll to position [0, 0]
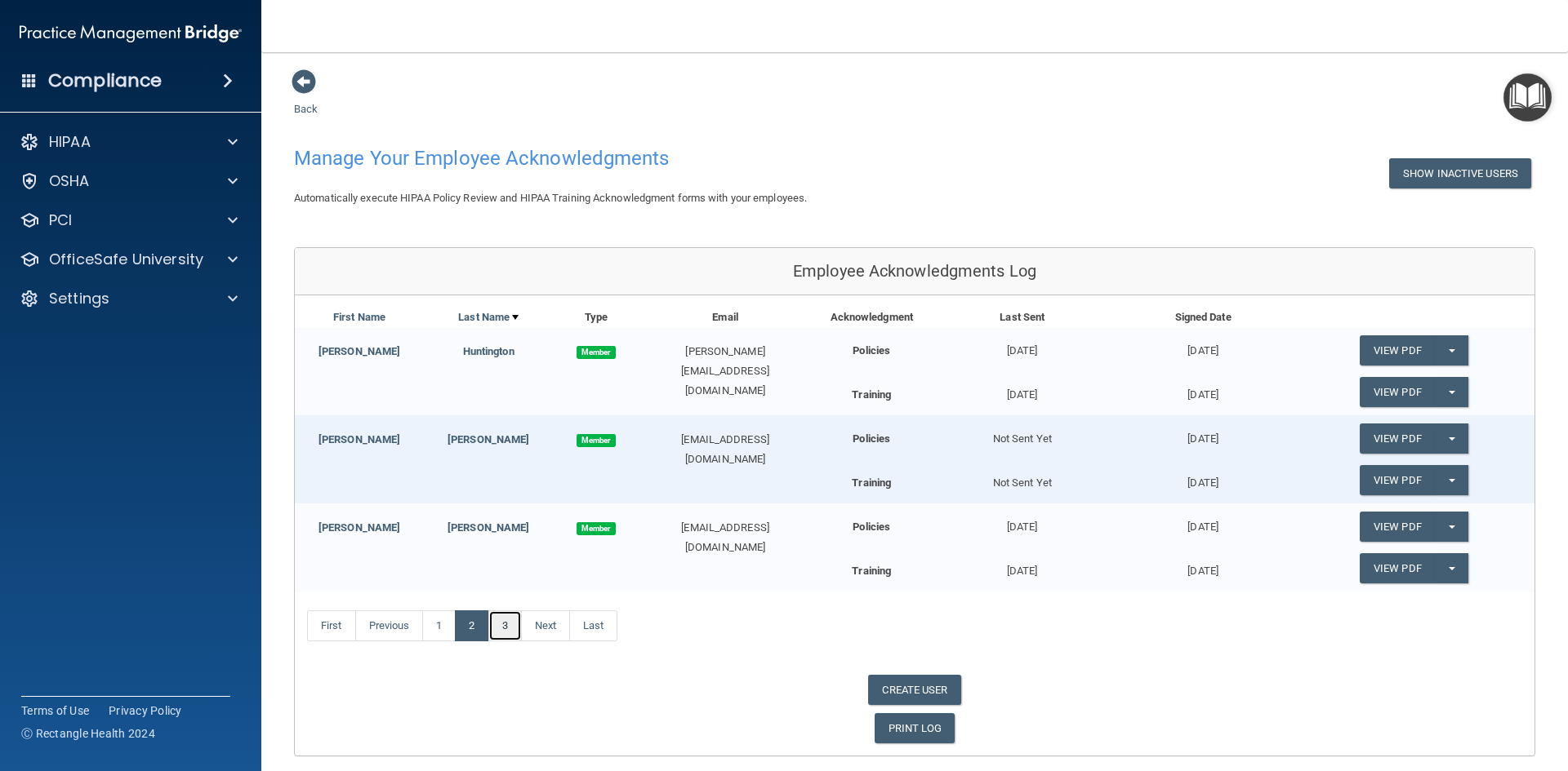
click at [506, 624] on link "3" at bounding box center [504, 626] width 33 height 31
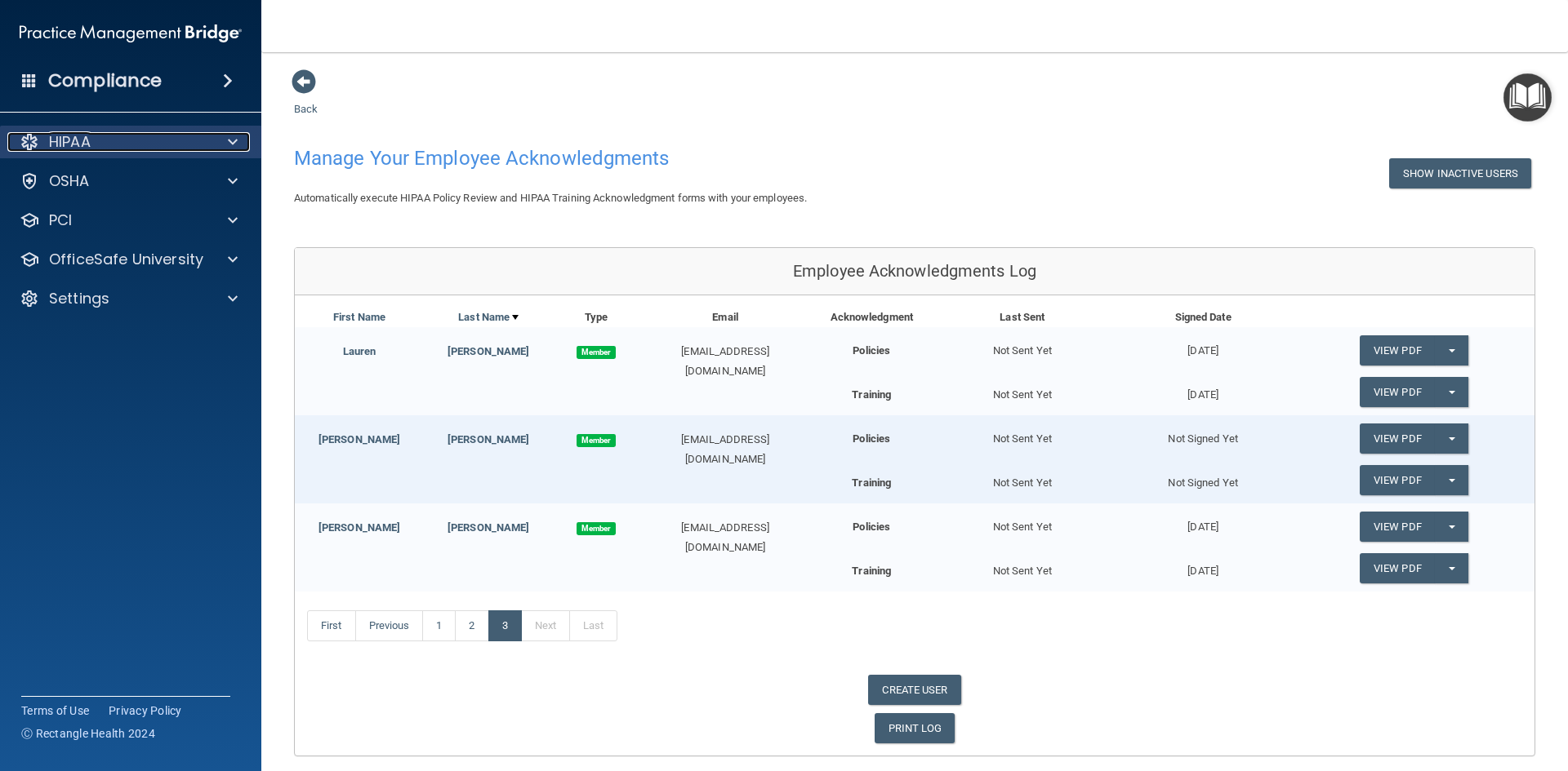
click at [227, 147] on div at bounding box center [230, 142] width 41 height 20
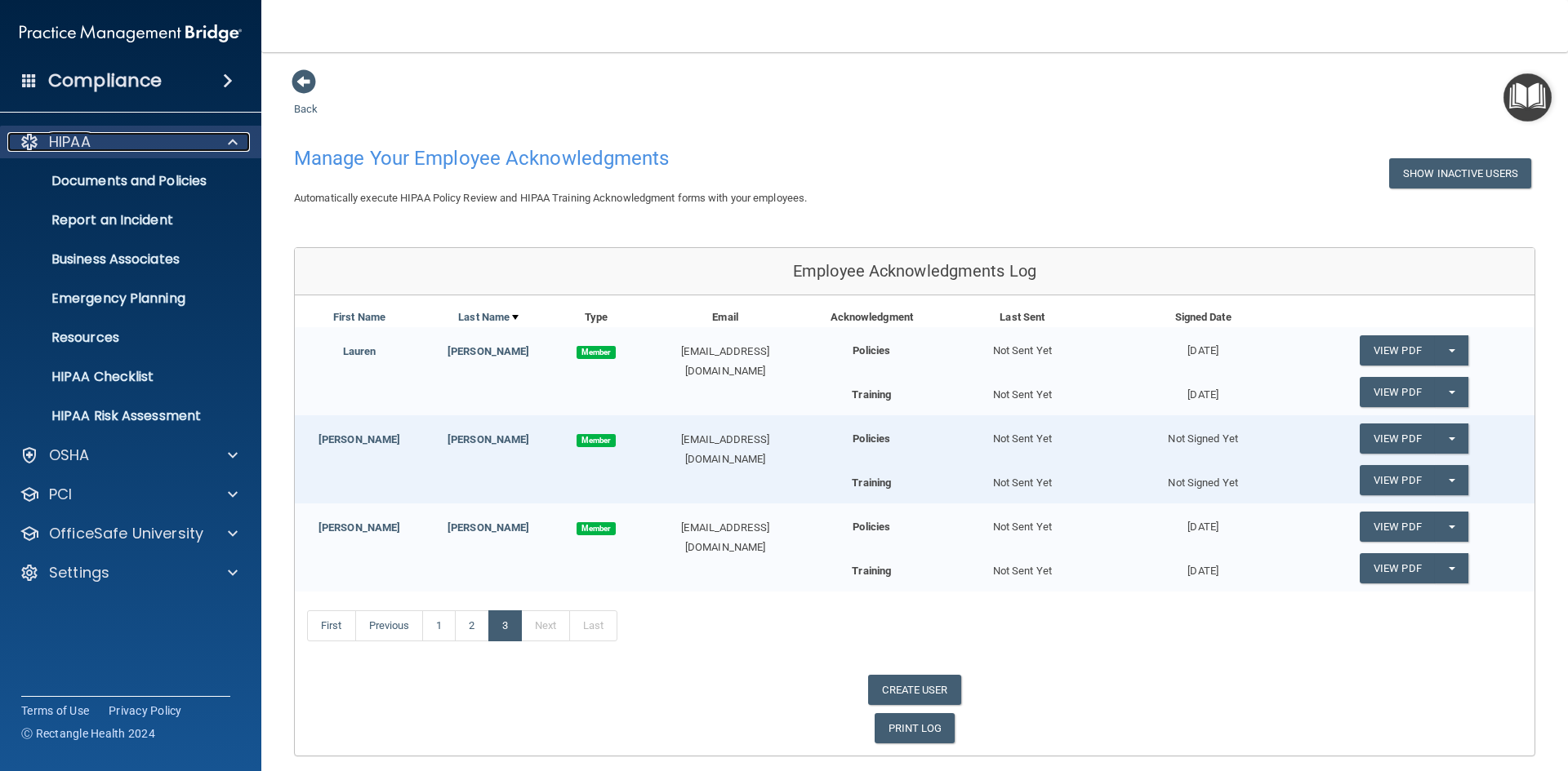
click at [227, 147] on div at bounding box center [230, 142] width 41 height 20
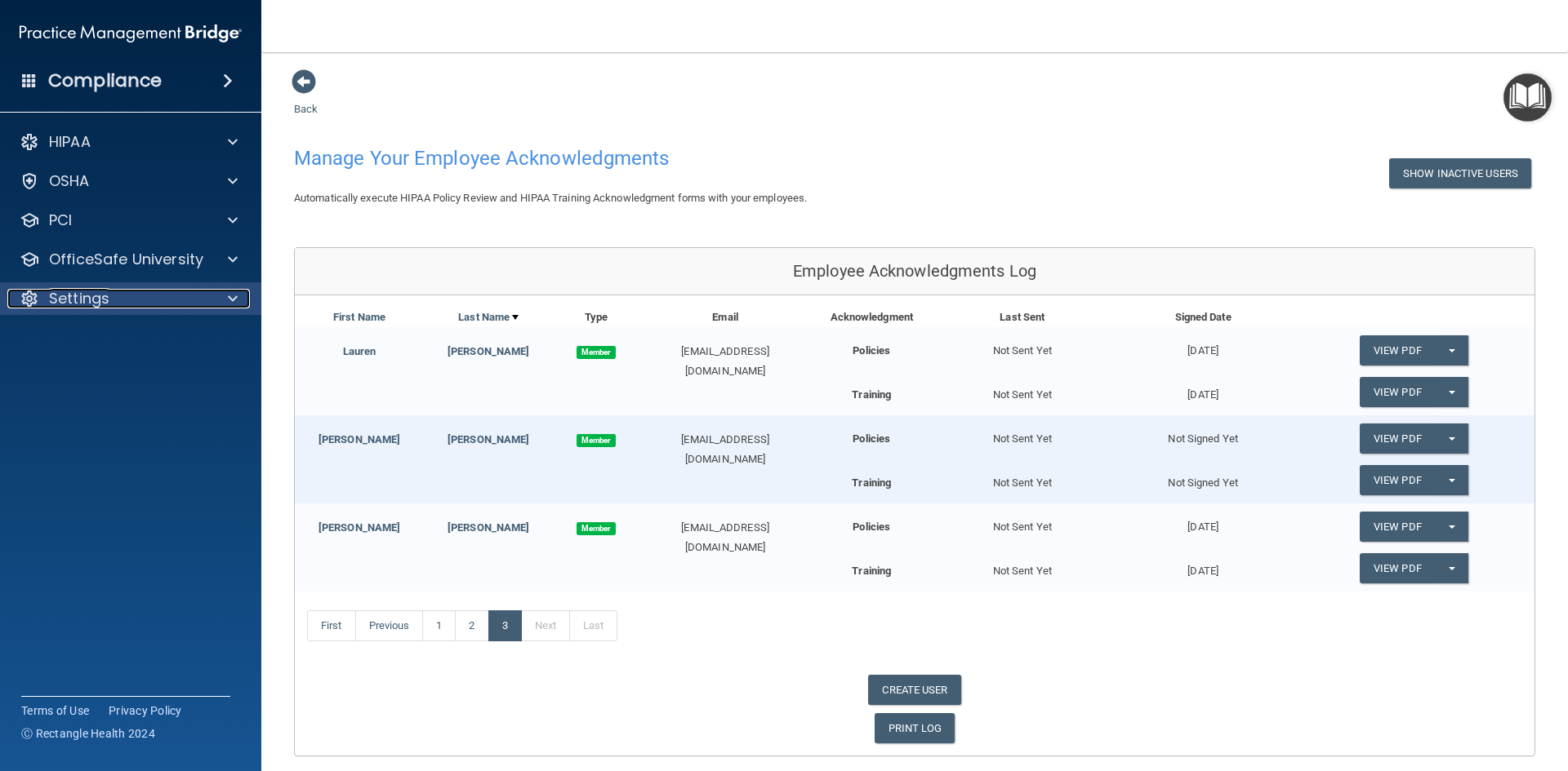
click at [233, 292] on span at bounding box center [232, 299] width 10 height 20
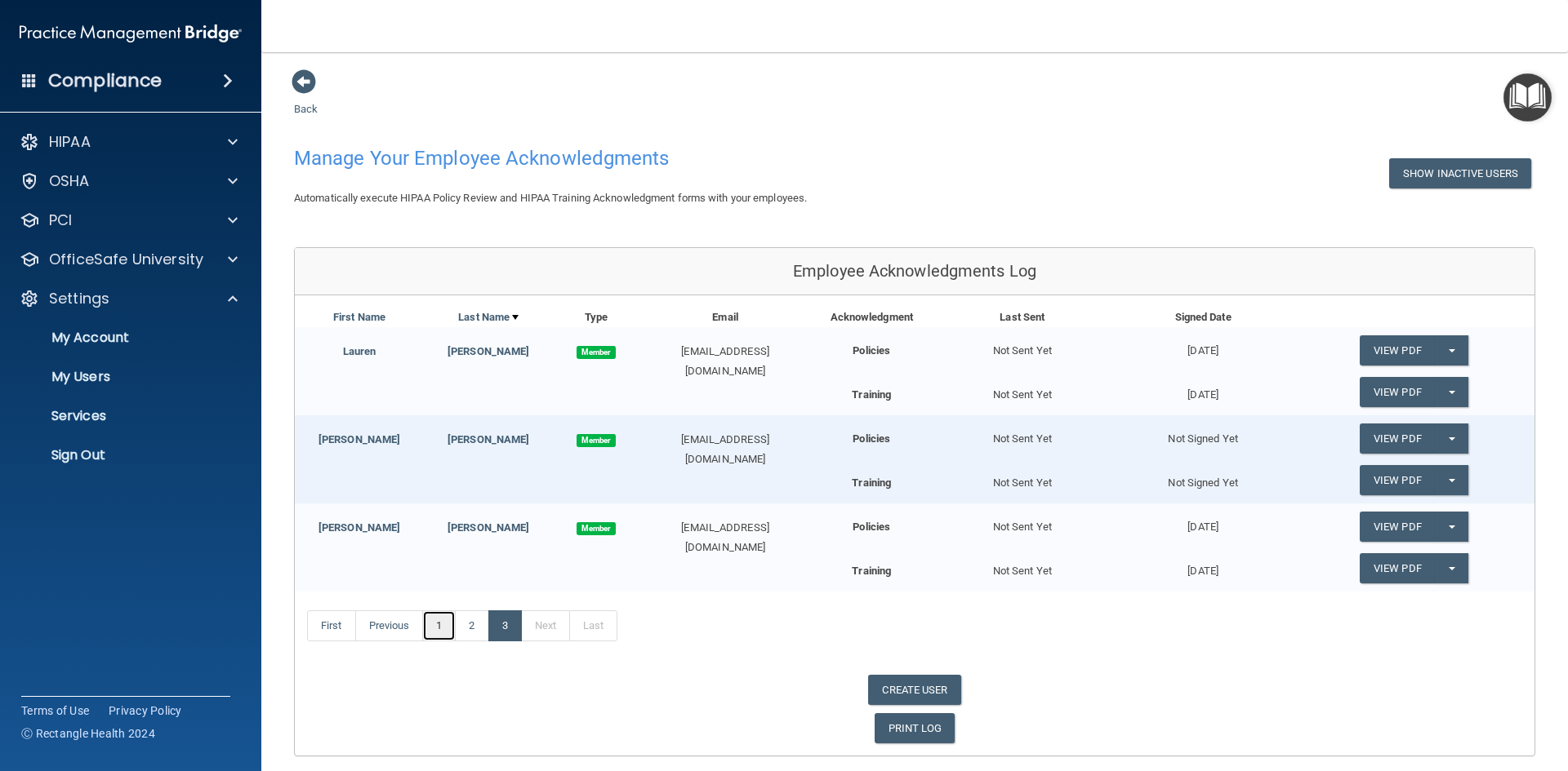
click at [453, 628] on link "1" at bounding box center [438, 626] width 33 height 31
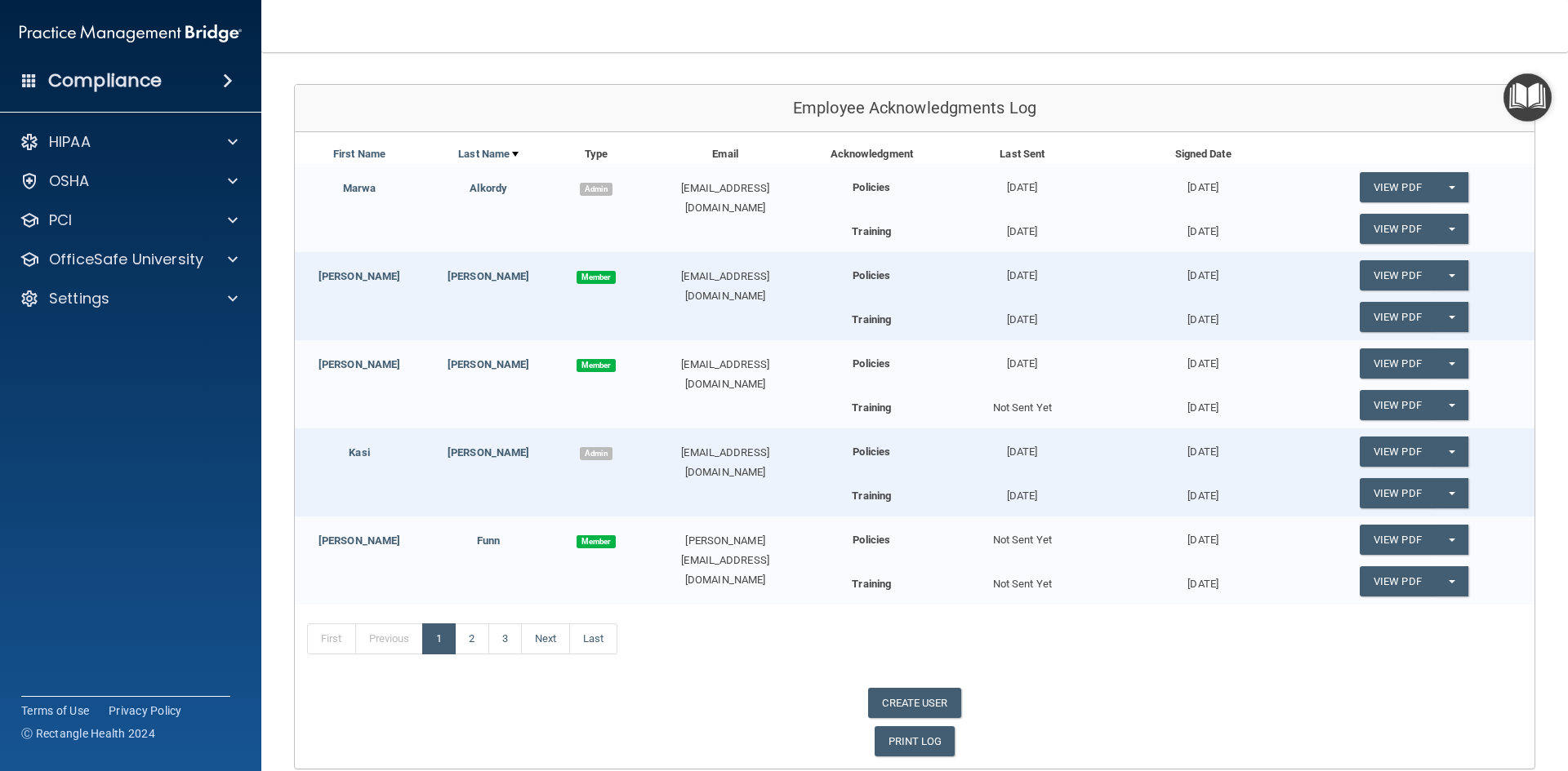
scroll to position [227, 0]
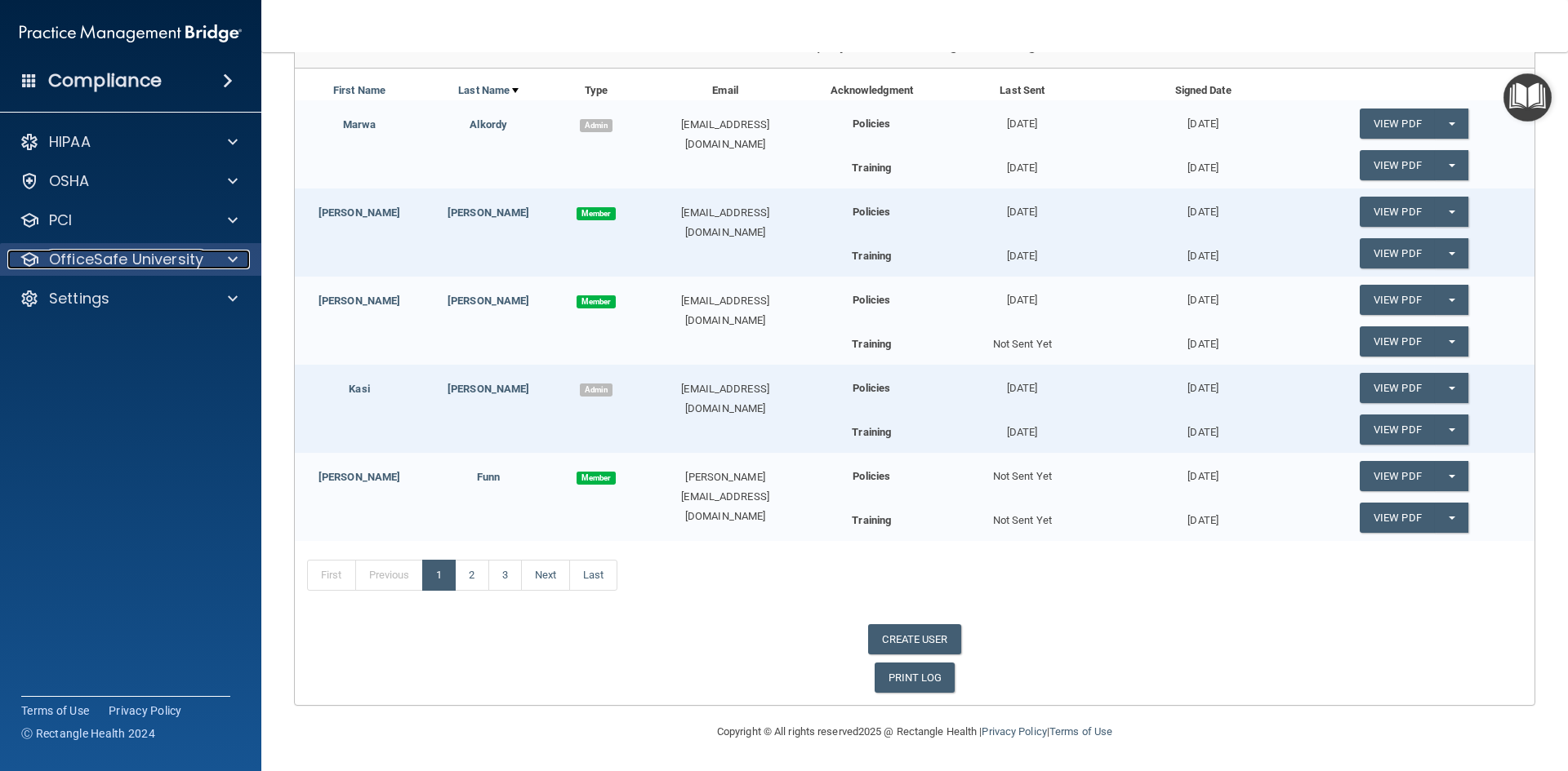
click at [227, 260] on span at bounding box center [232, 259] width 10 height 20
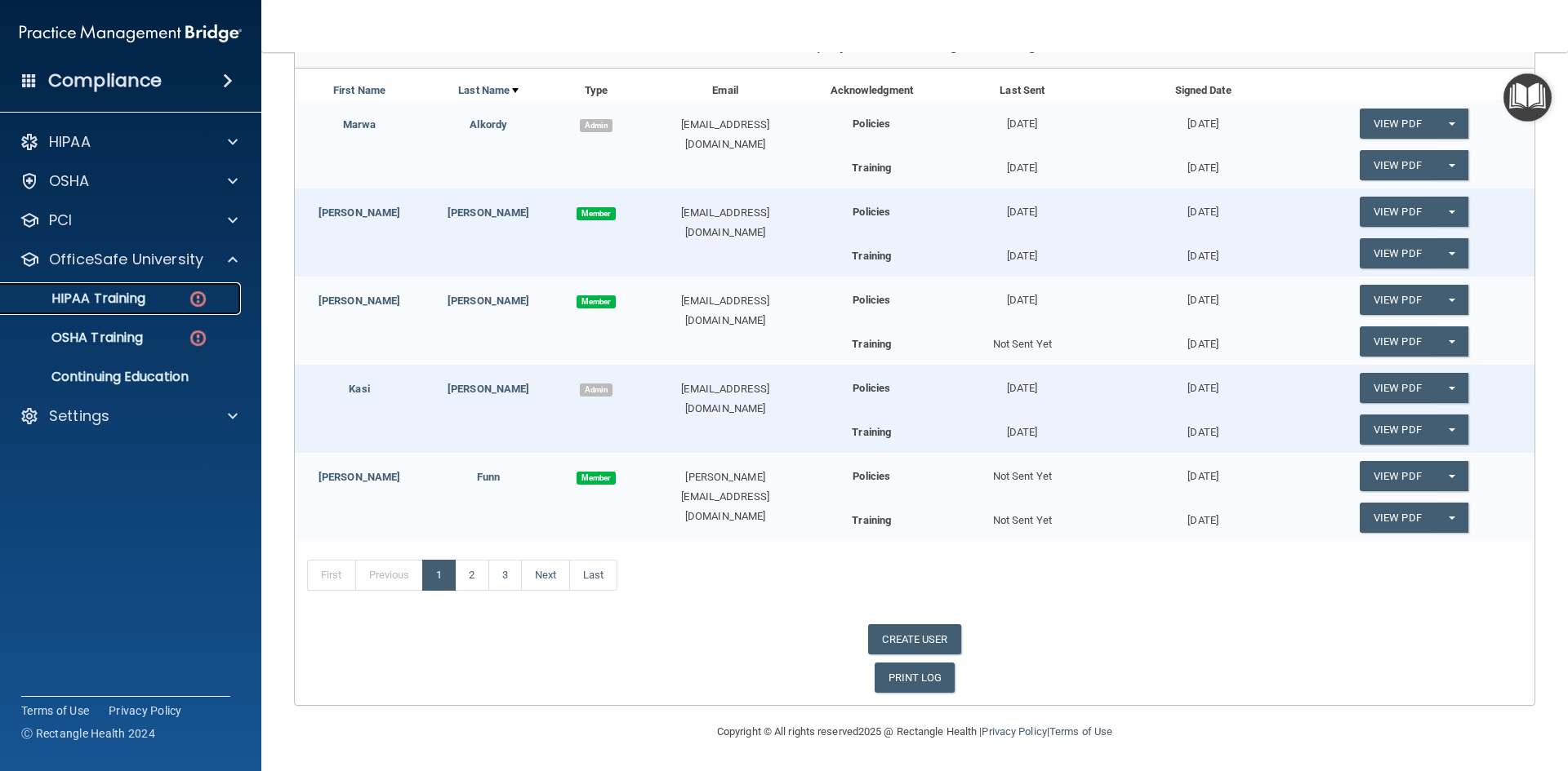
click at [75, 300] on p "HIPAA Training" at bounding box center [78, 299] width 135 height 16
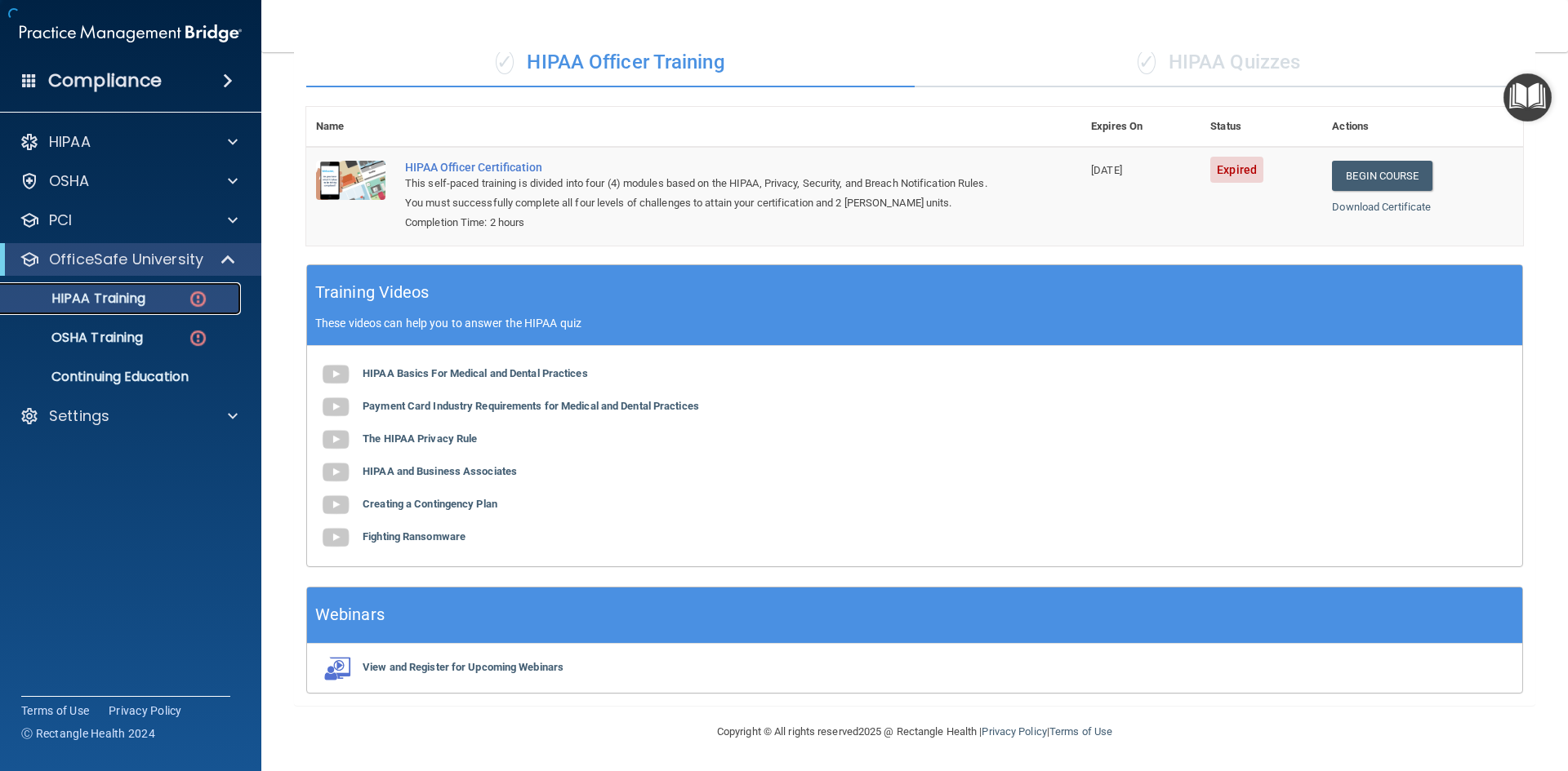
scroll to position [308, 0]
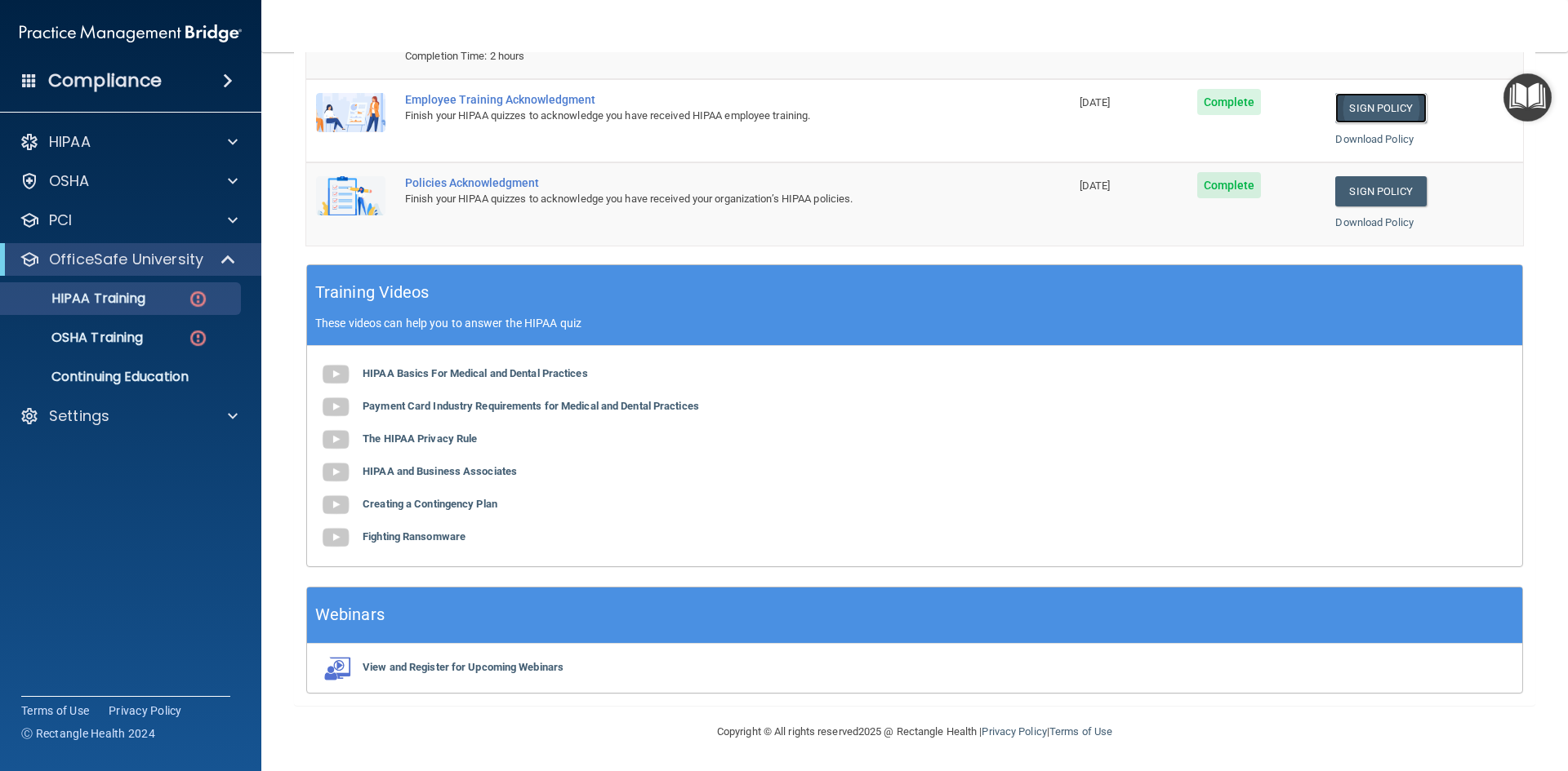
click at [1369, 110] on link "Sign Policy" at bounding box center [1380, 109] width 91 height 31
click at [1352, 187] on link "Sign Policy" at bounding box center [1380, 192] width 91 height 31
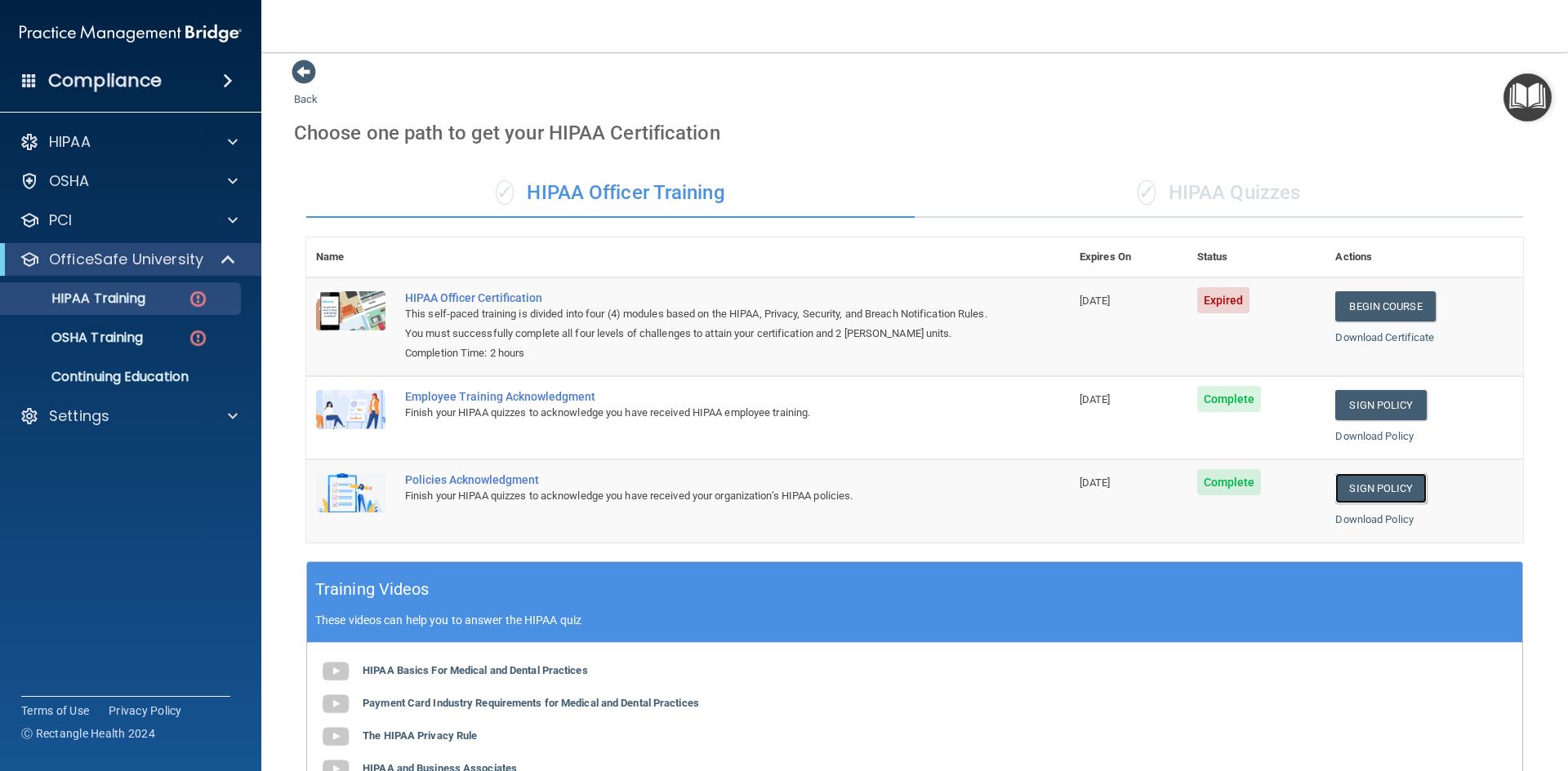
scroll to position [0, 0]
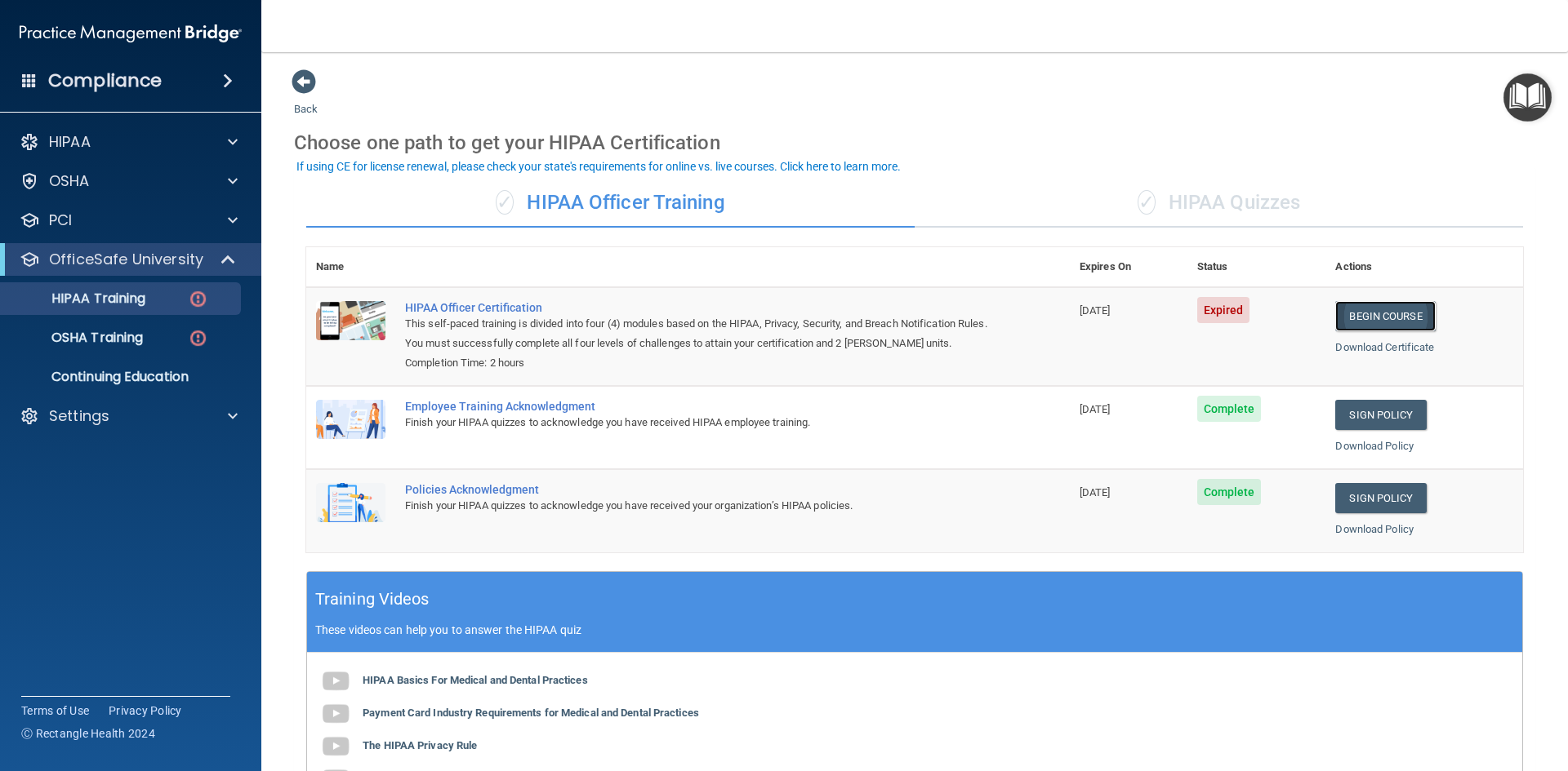
click at [1364, 314] on link "Begin Course" at bounding box center [1384, 316] width 99 height 31
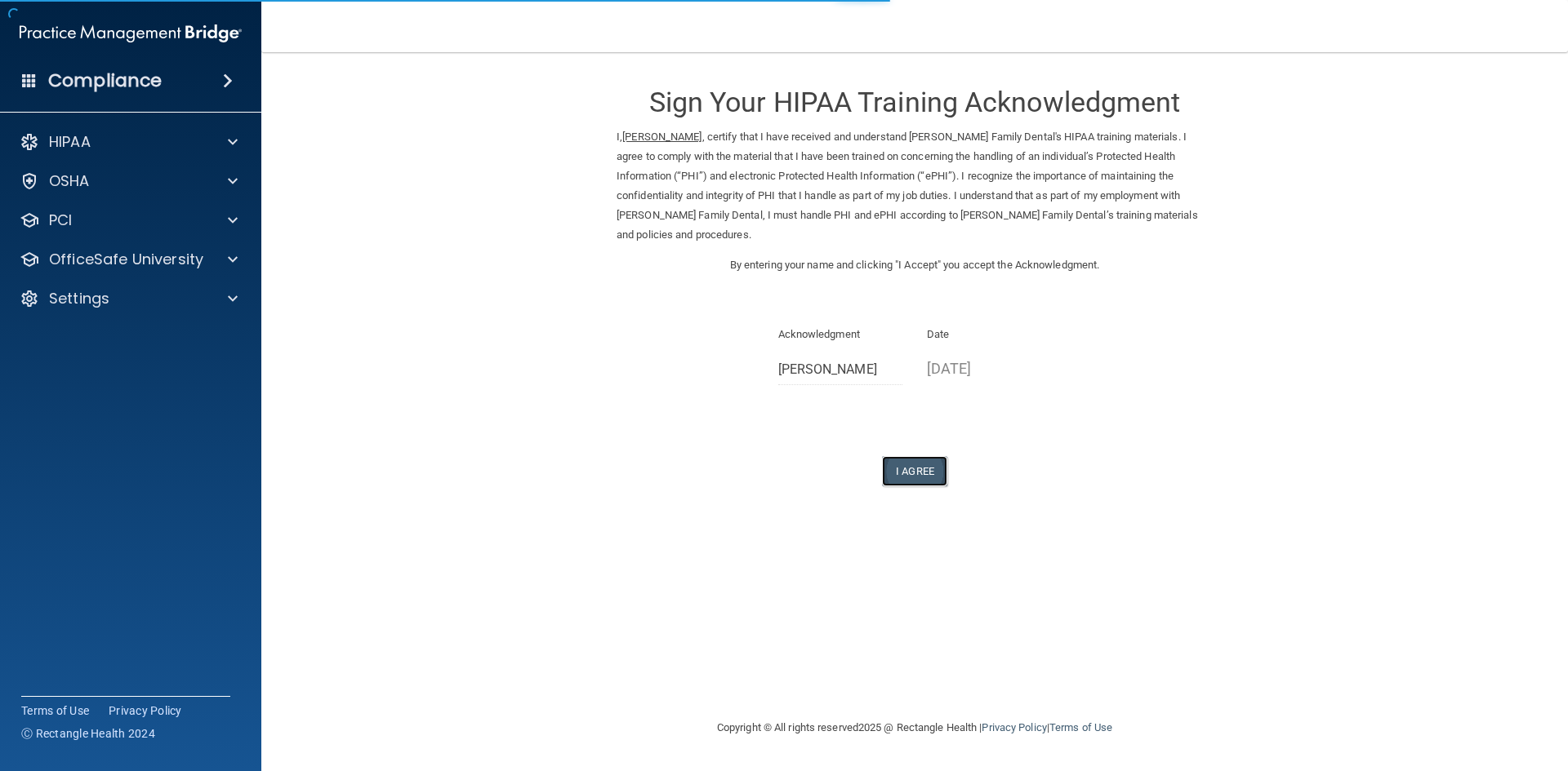
click at [922, 463] on button "I Agree" at bounding box center [914, 472] width 65 height 31
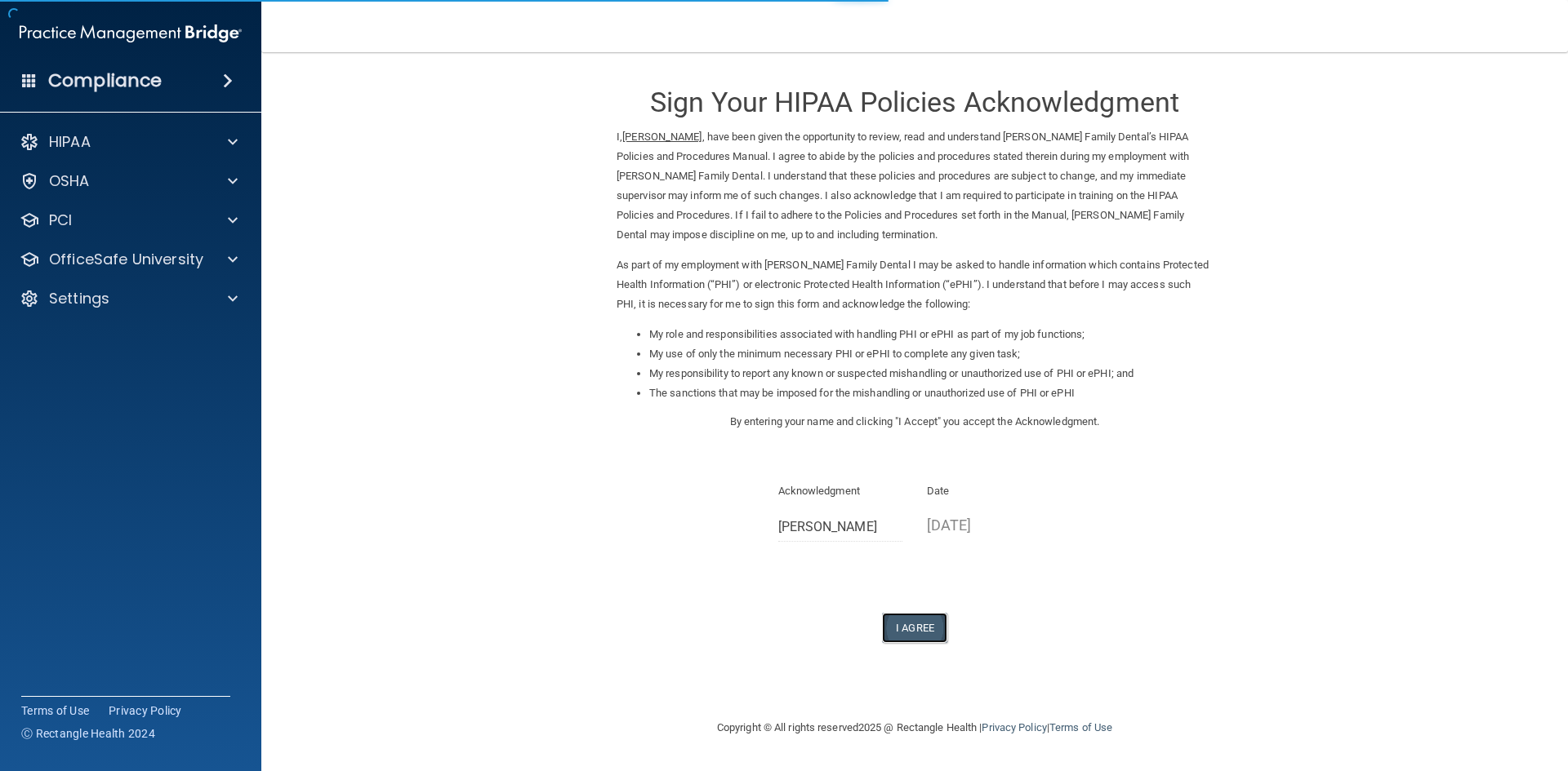
click at [924, 624] on button "I Agree" at bounding box center [914, 629] width 65 height 31
